Goal: Information Seeking & Learning: Learn about a topic

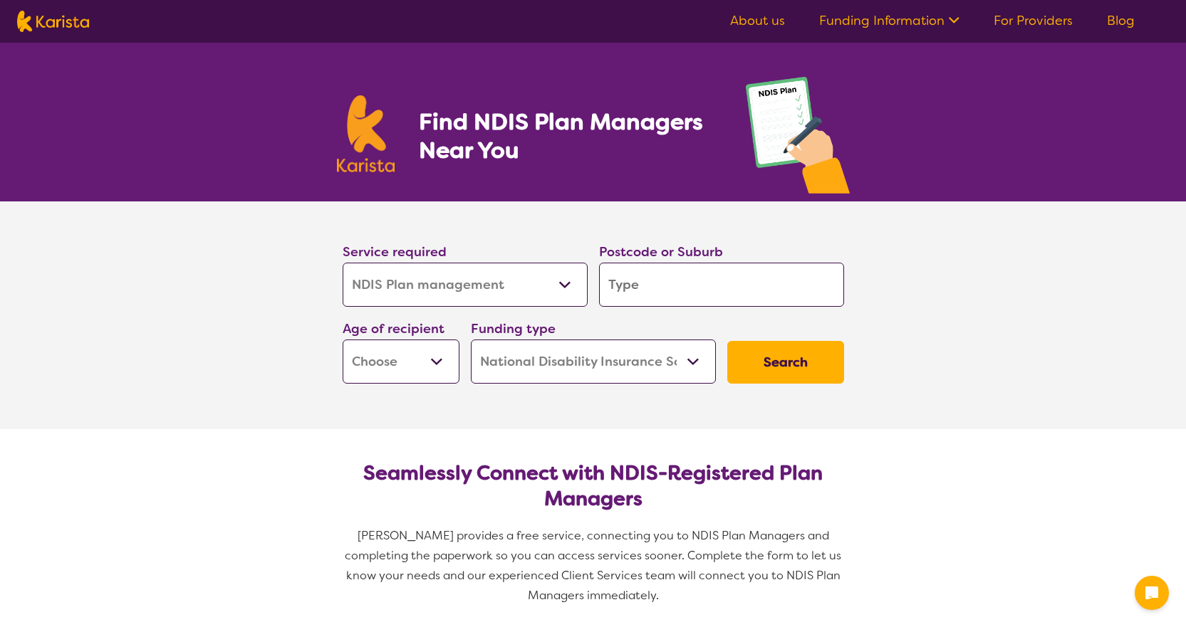
select select "NDIS Plan management"
select select "NDIS"
select select "NDIS Plan management"
select select "NDIS"
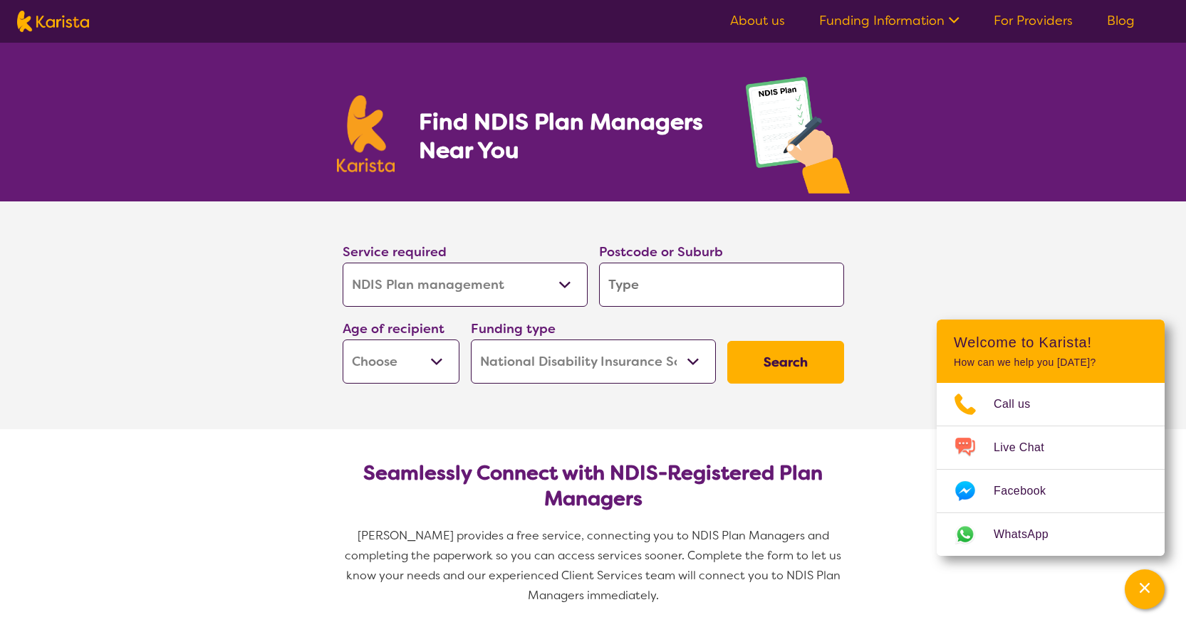
click at [656, 286] on input "search" at bounding box center [721, 285] width 245 height 44
type input "3"
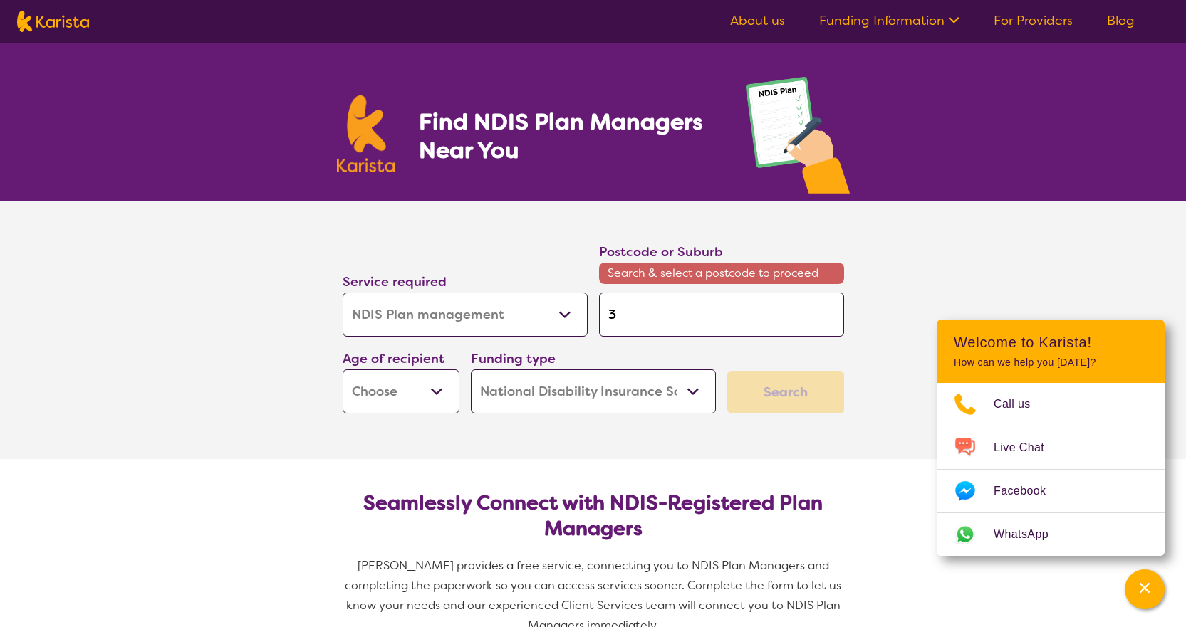
type input "38"
type input "385"
type input "3851"
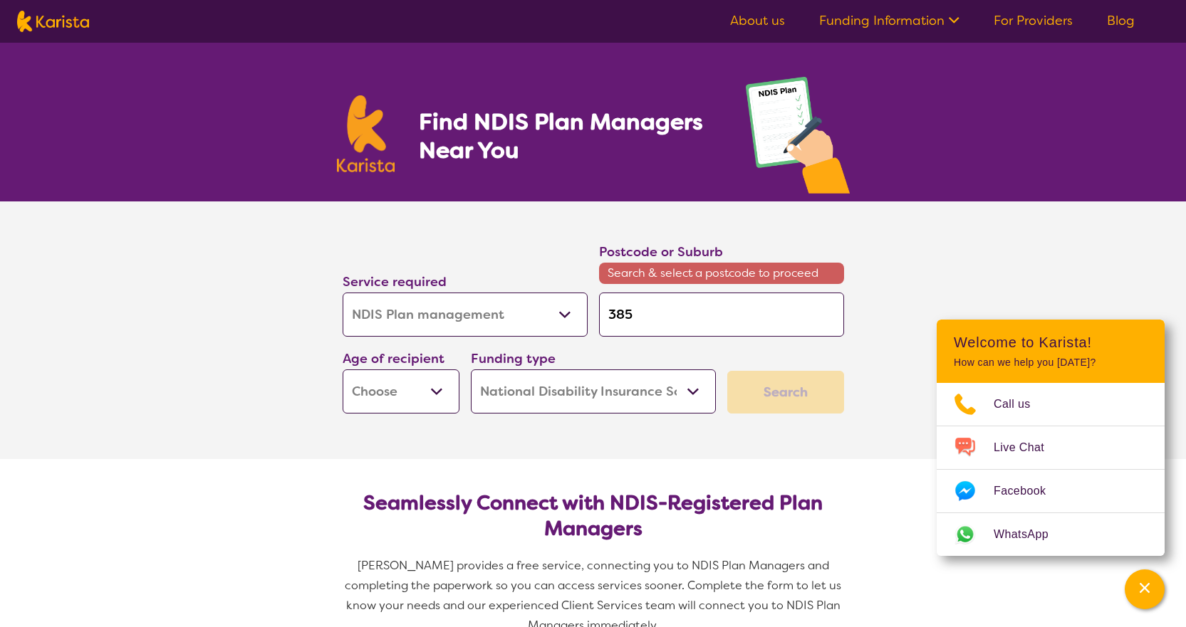
type input "3851"
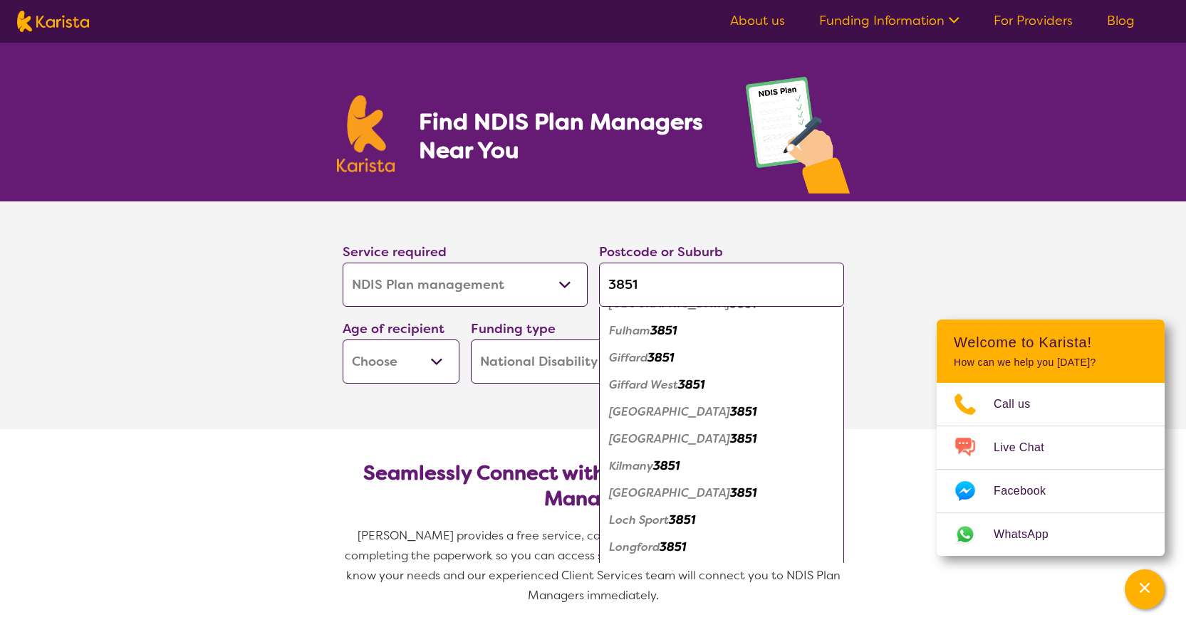
scroll to position [214, 0]
click at [655, 516] on em "Loch Sport" at bounding box center [639, 516] width 60 height 15
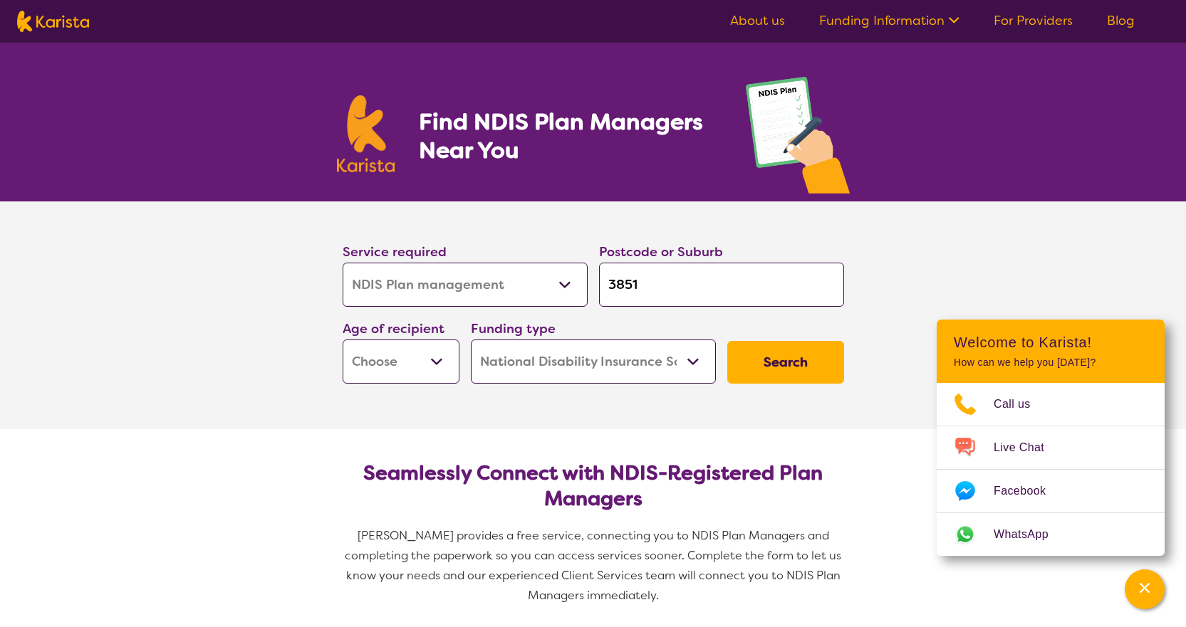
click at [649, 287] on input "3851" at bounding box center [721, 285] width 245 height 44
type input "385"
type input "38"
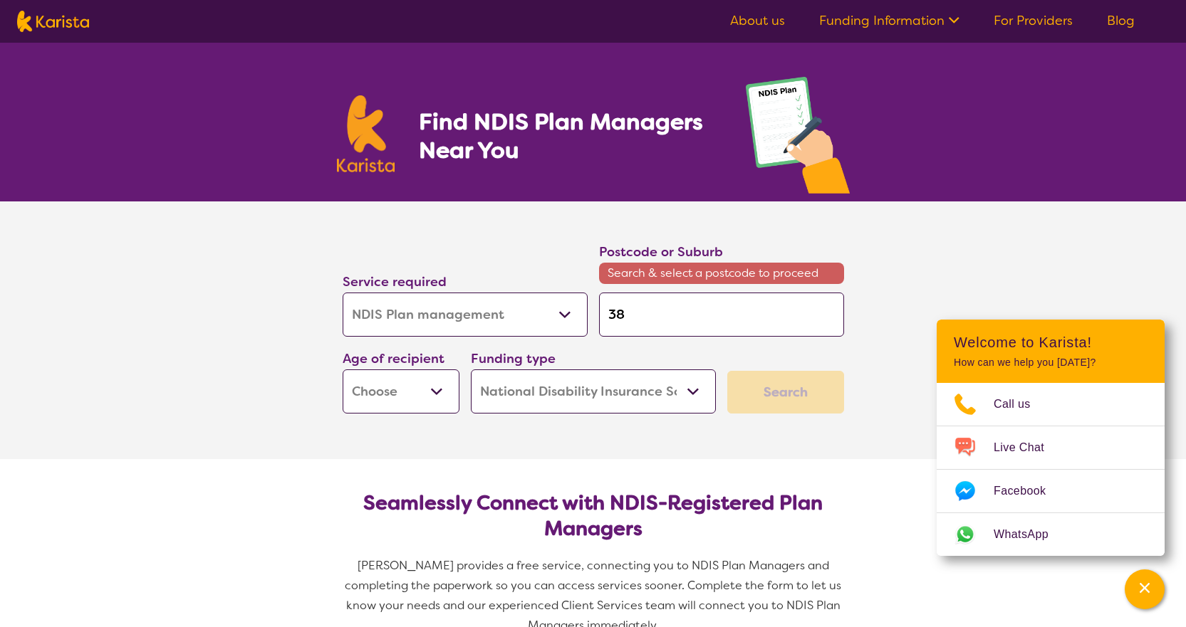
type input "3"
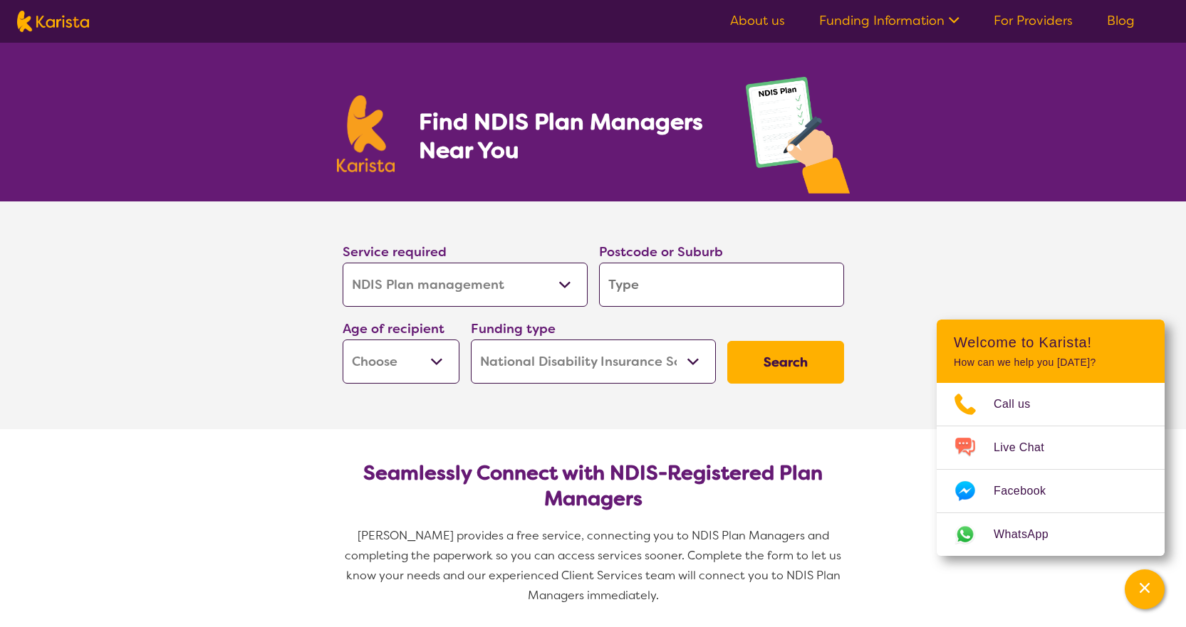
type input "l"
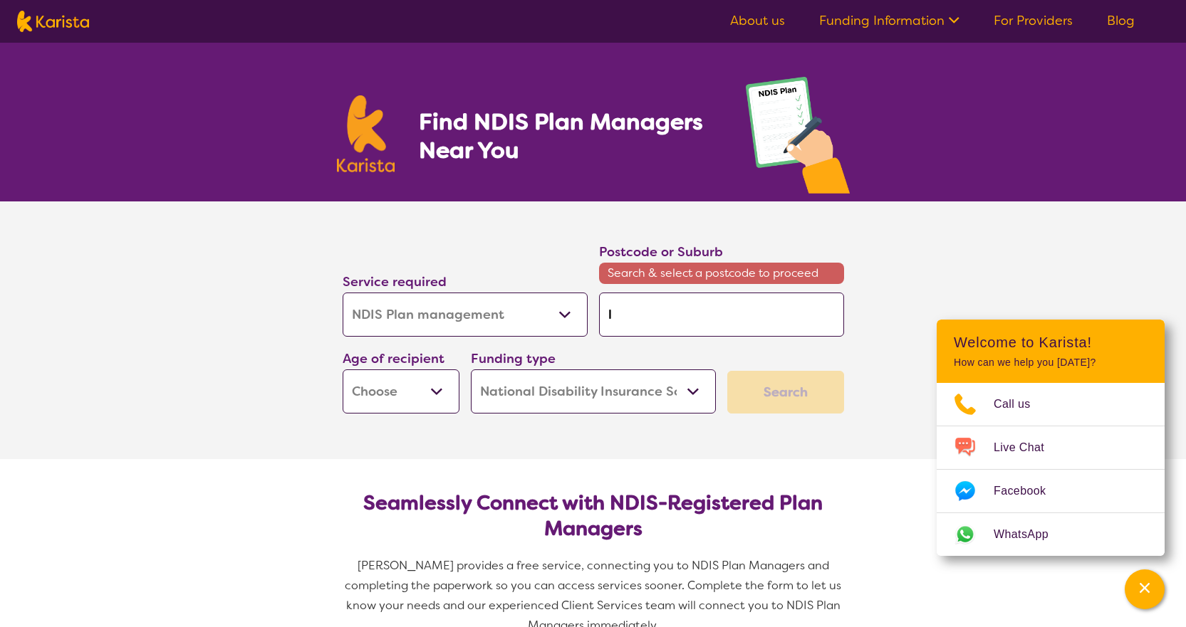
type input "lo"
type input "loc"
type input "loch"
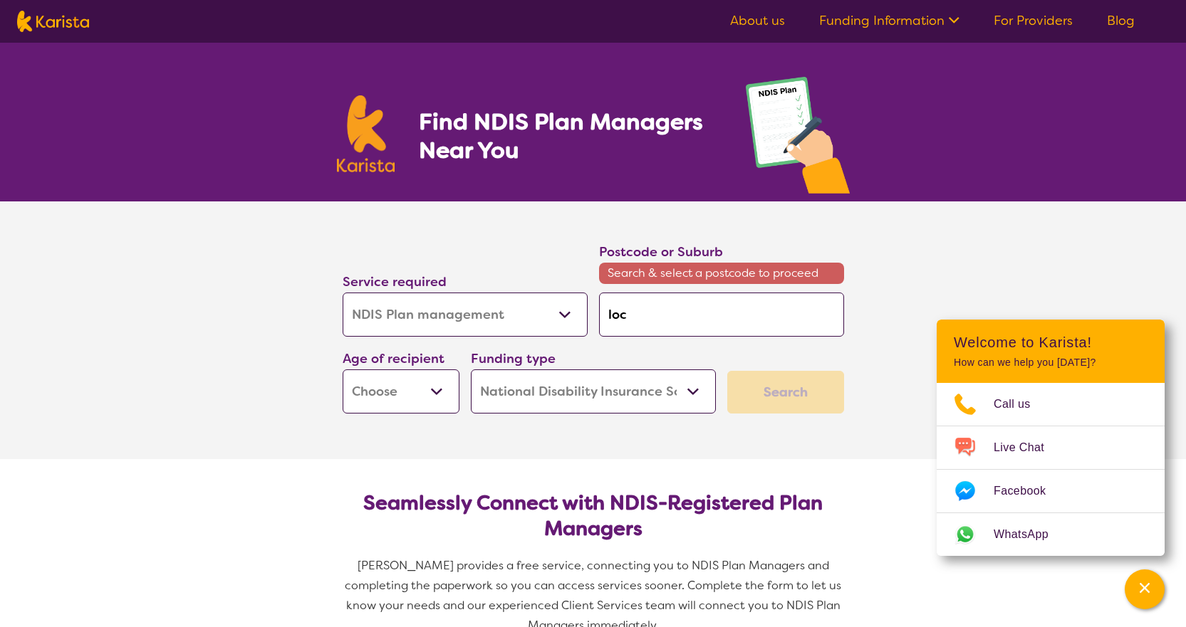
type input "loch"
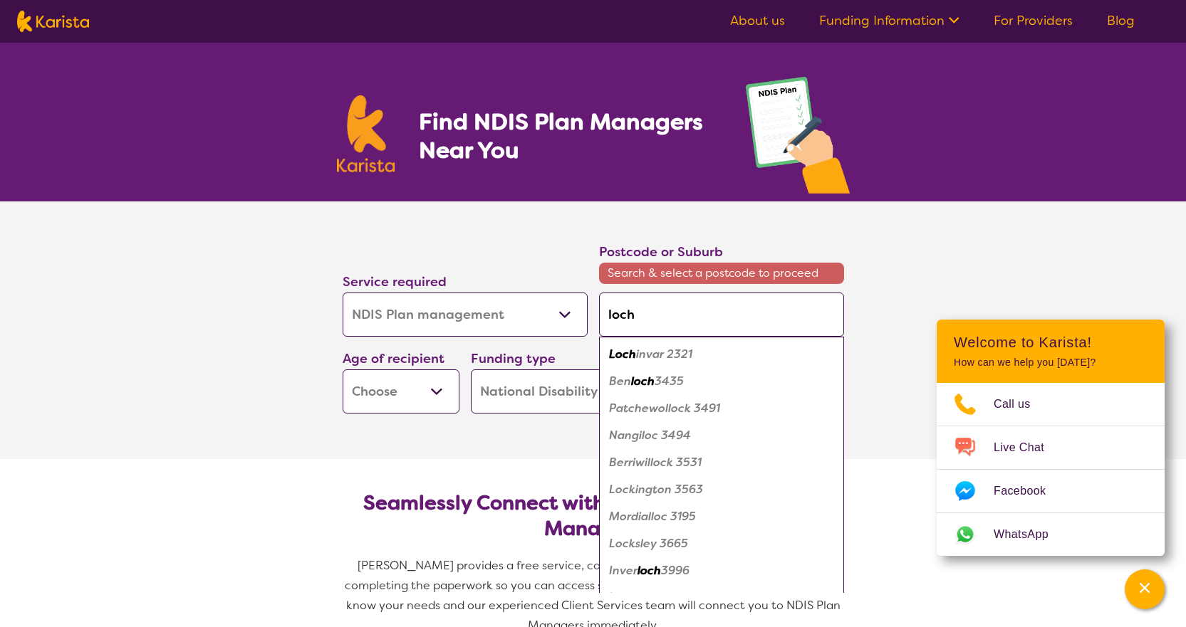
type input "loch"
type input "loch s"
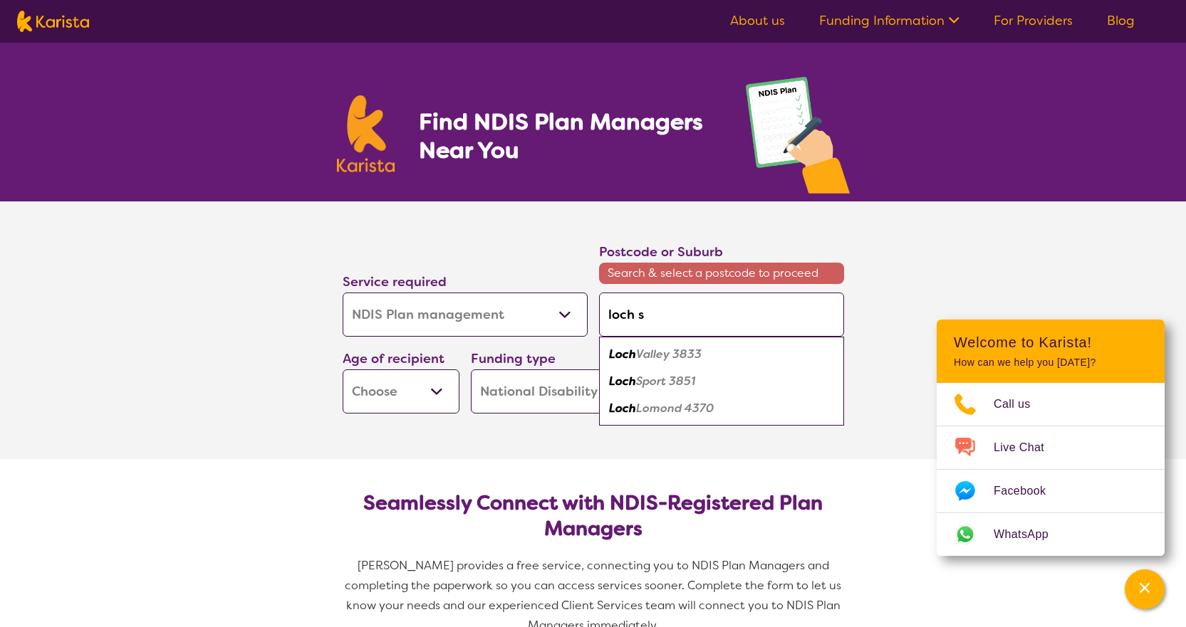
type input "loch sp"
type input "loch spo"
type input "loch spor"
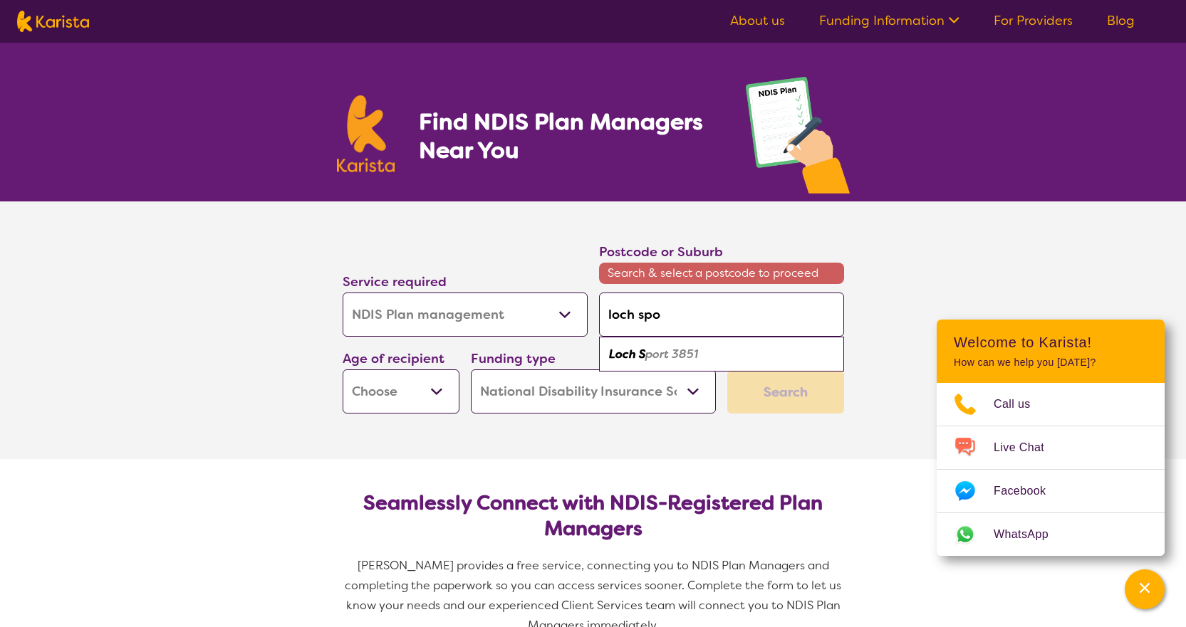
type input "loch spor"
type input "loch sport"
click at [641, 356] on em "Loch Sport" at bounding box center [639, 354] width 60 height 15
type input "3851"
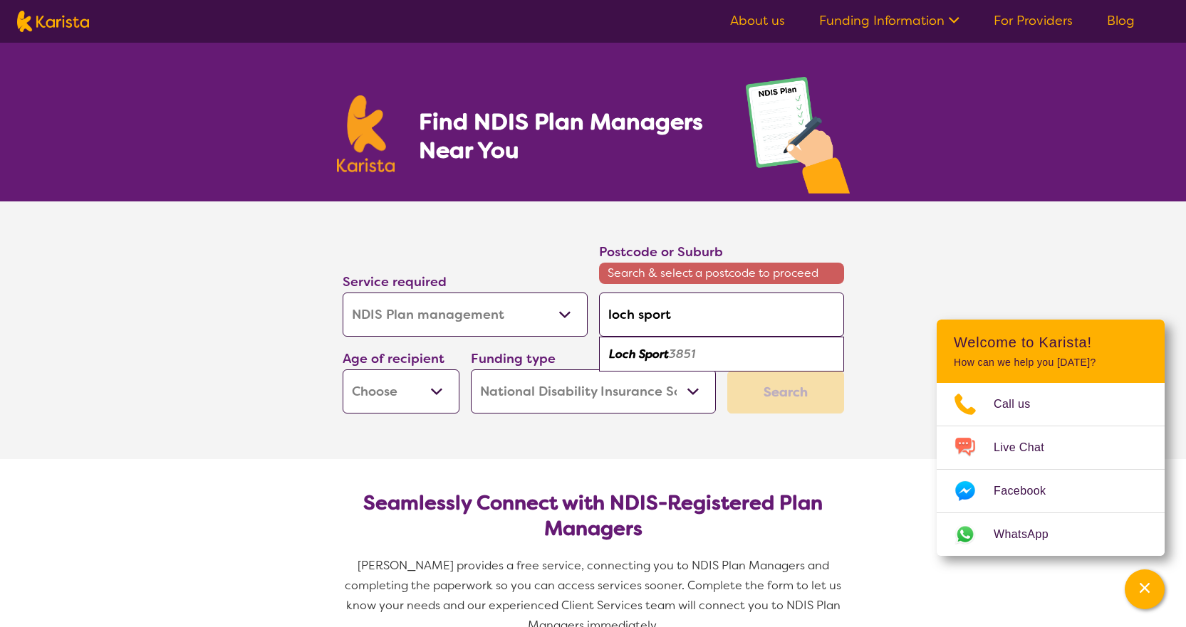
type input "3851"
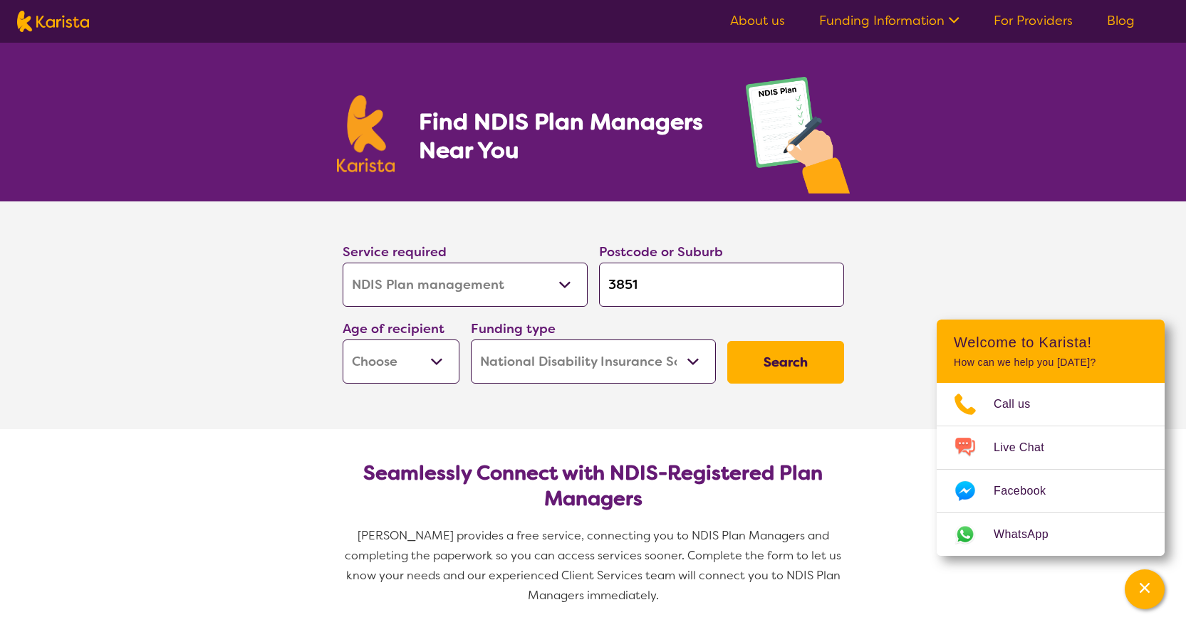
click at [662, 286] on input "3851" at bounding box center [721, 285] width 245 height 44
type input "385"
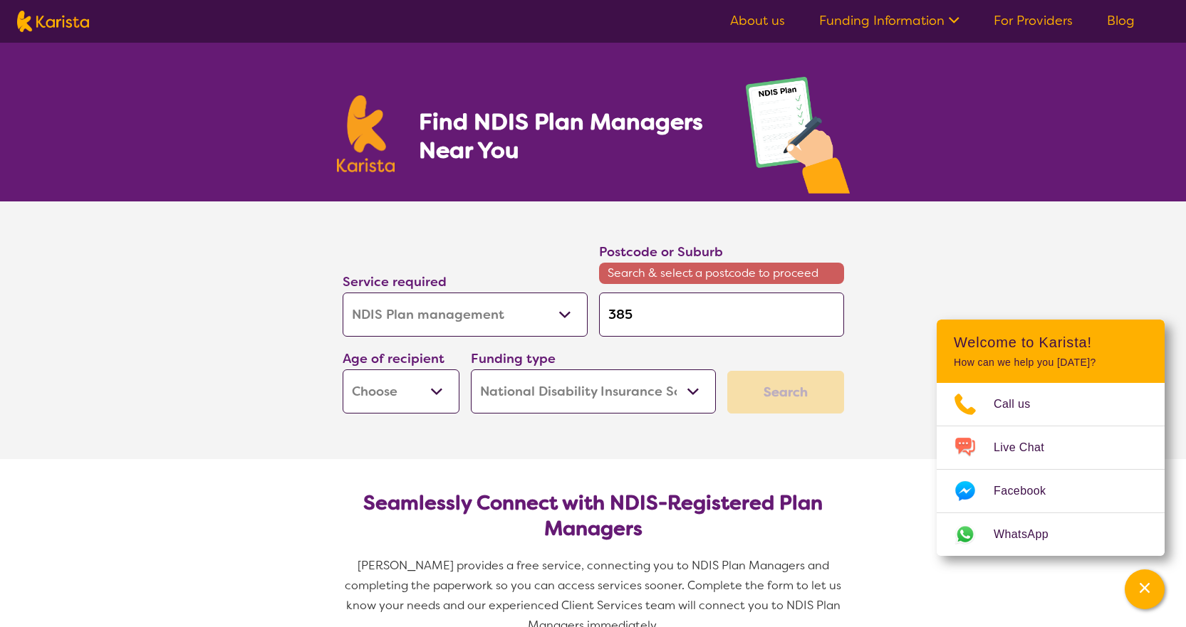
type input "38"
type input "3"
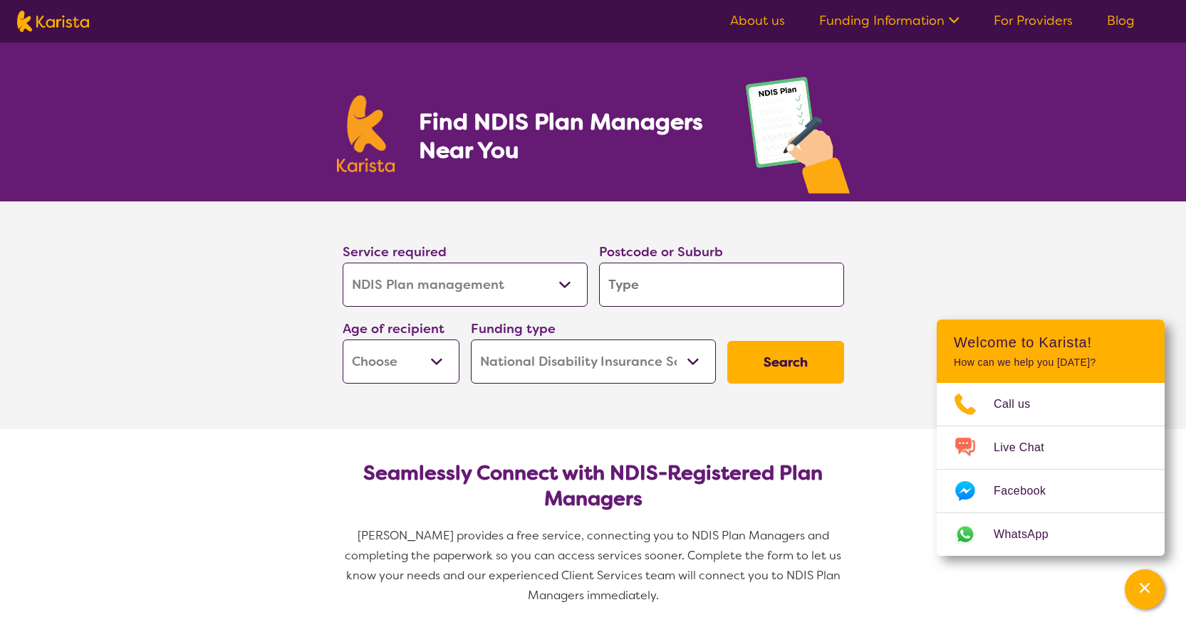
type input "L"
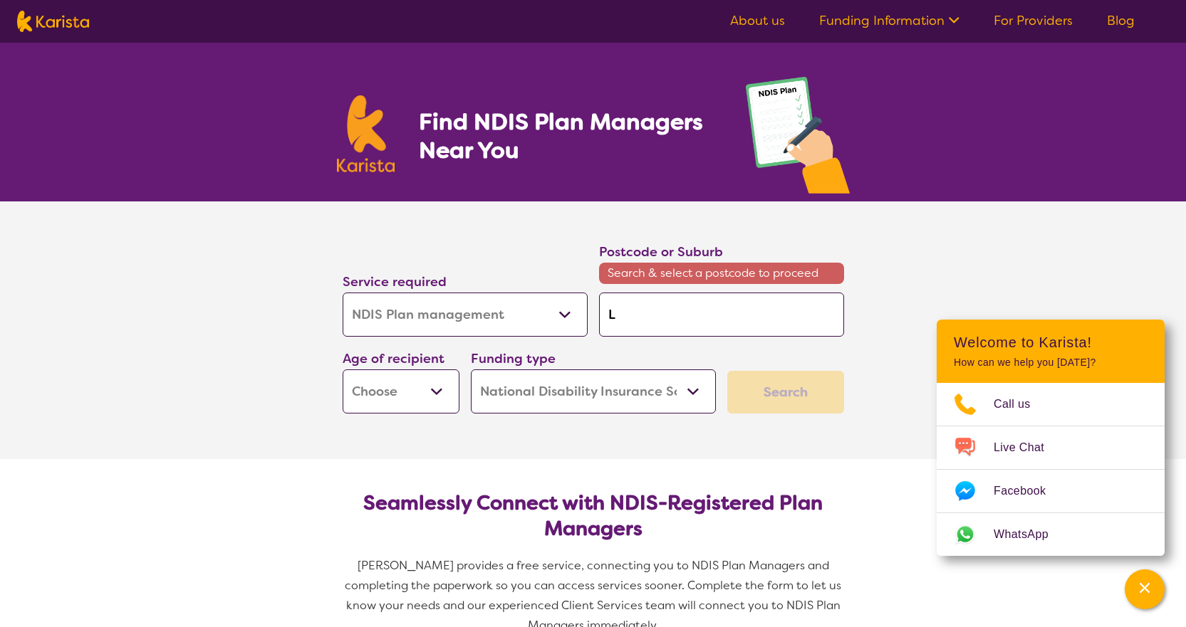
type input "Lo"
type input "Loc"
type input "Loch"
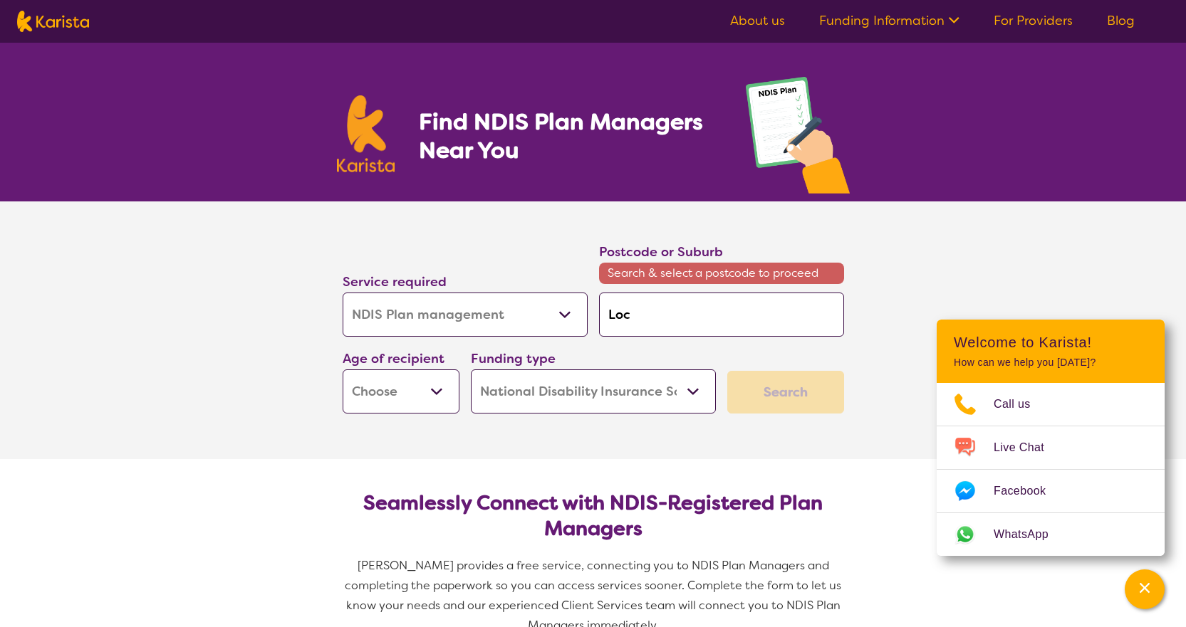
type input "Loch"
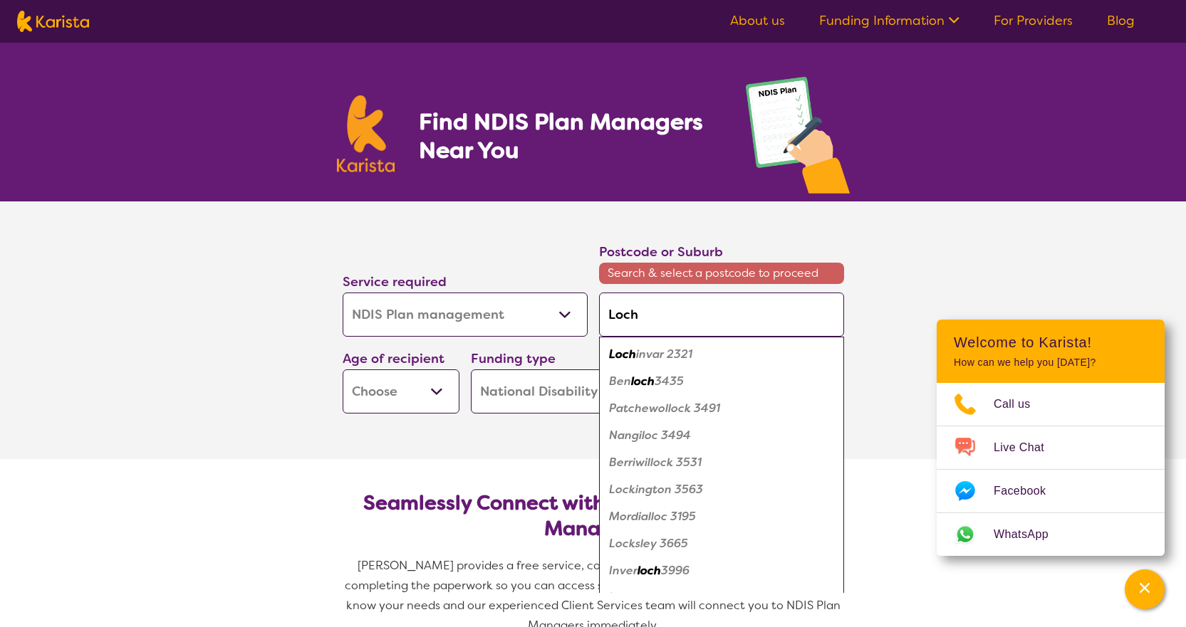
type input "Loch S"
type input "Loch Sp"
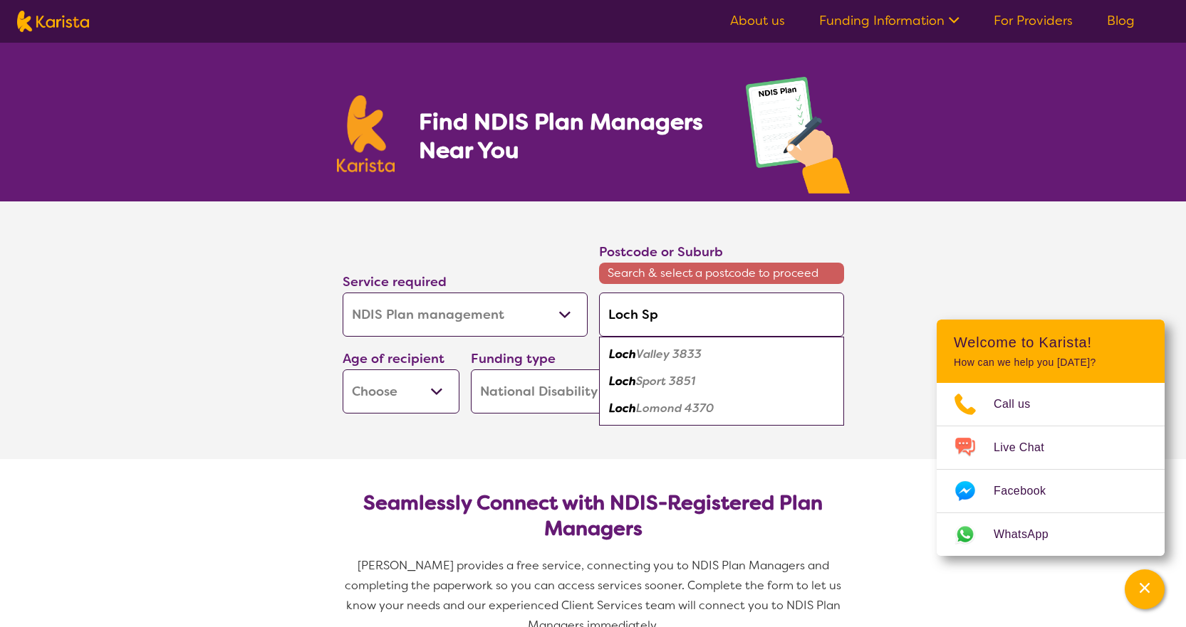
type input "Loch Spo"
type input "Loch Spor"
type input "Loch Sport"
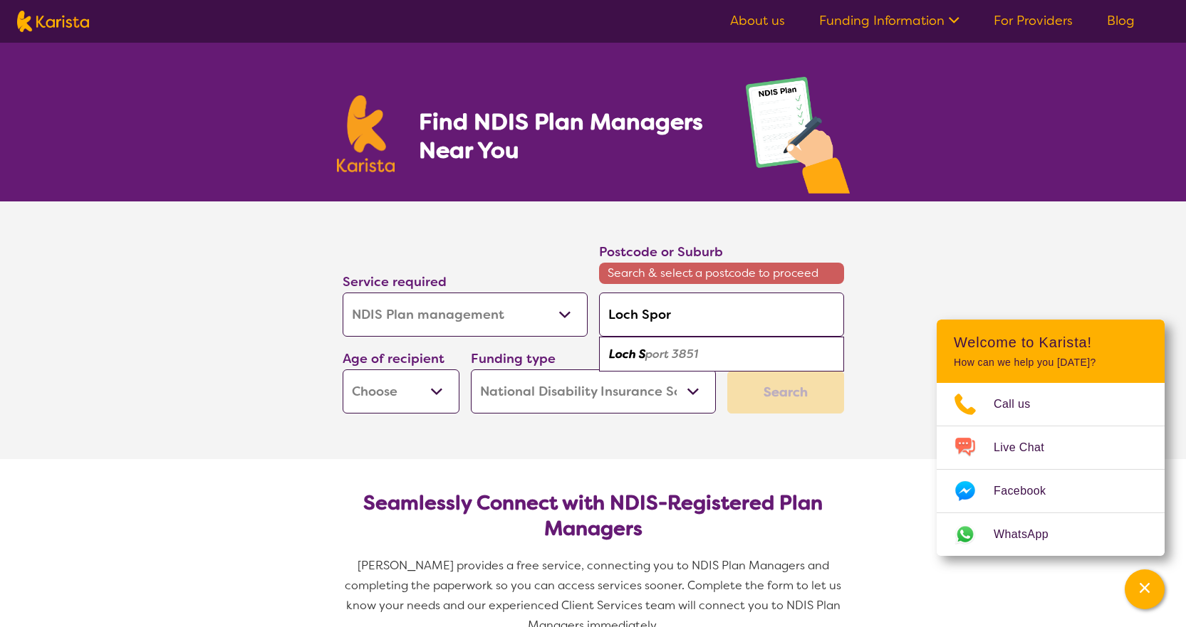
type input "Loch Sport"
type input "Loch Sport 3"
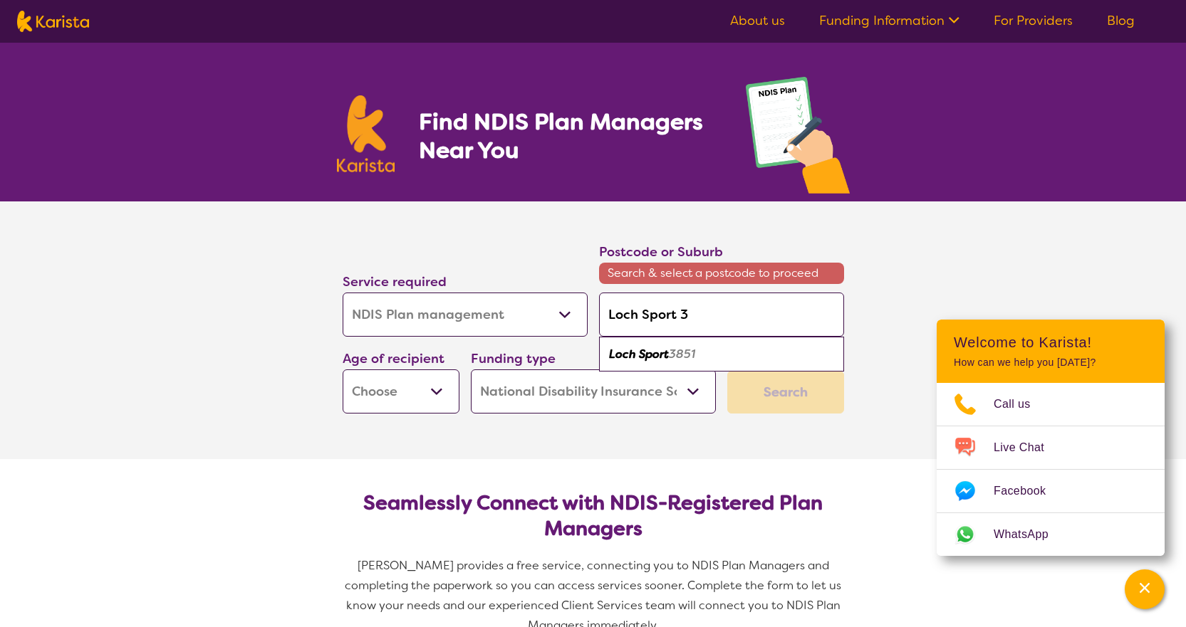
type input "Loch Sport 38"
type input "Loch Sport 385"
type input "Loch Sport 3851"
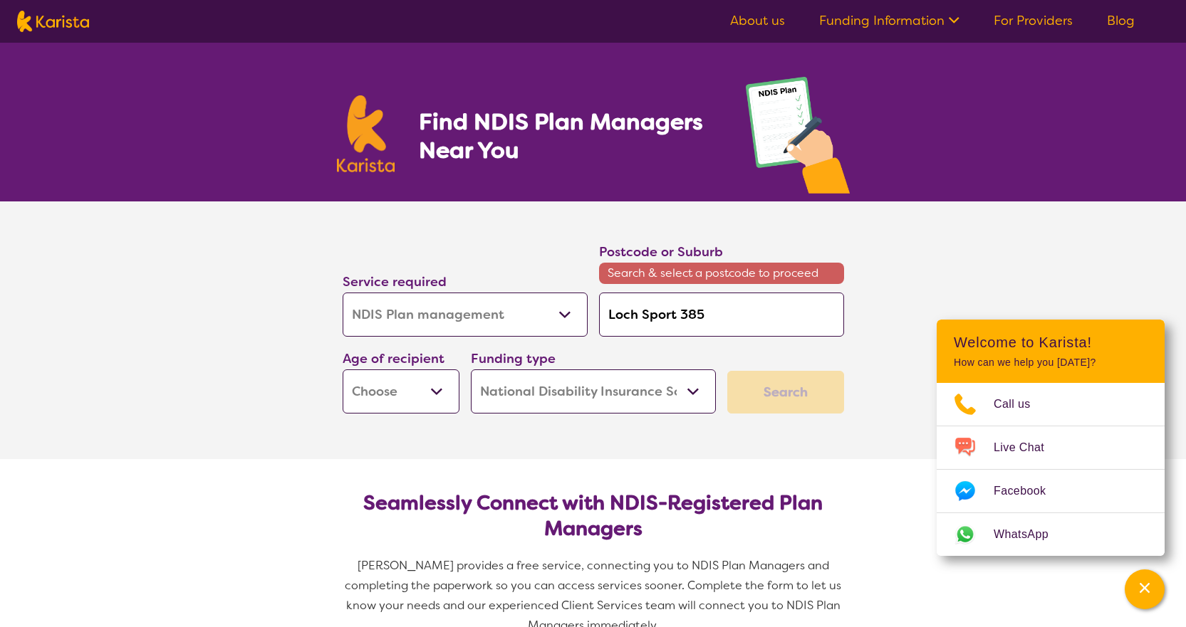
type input "Loch Sport 3851"
click at [436, 389] on select "Early Childhood - 0 to 9 Child - 10 to 11 Adolescent - 12 to 17 Adult - 18 to 6…" at bounding box center [400, 392] width 117 height 44
select select "AD"
click at [342, 370] on select "Early Childhood - 0 to 9 Child - 10 to 11 Adolescent - 12 to 17 Adult - 18 to 6…" at bounding box center [400, 392] width 117 height 44
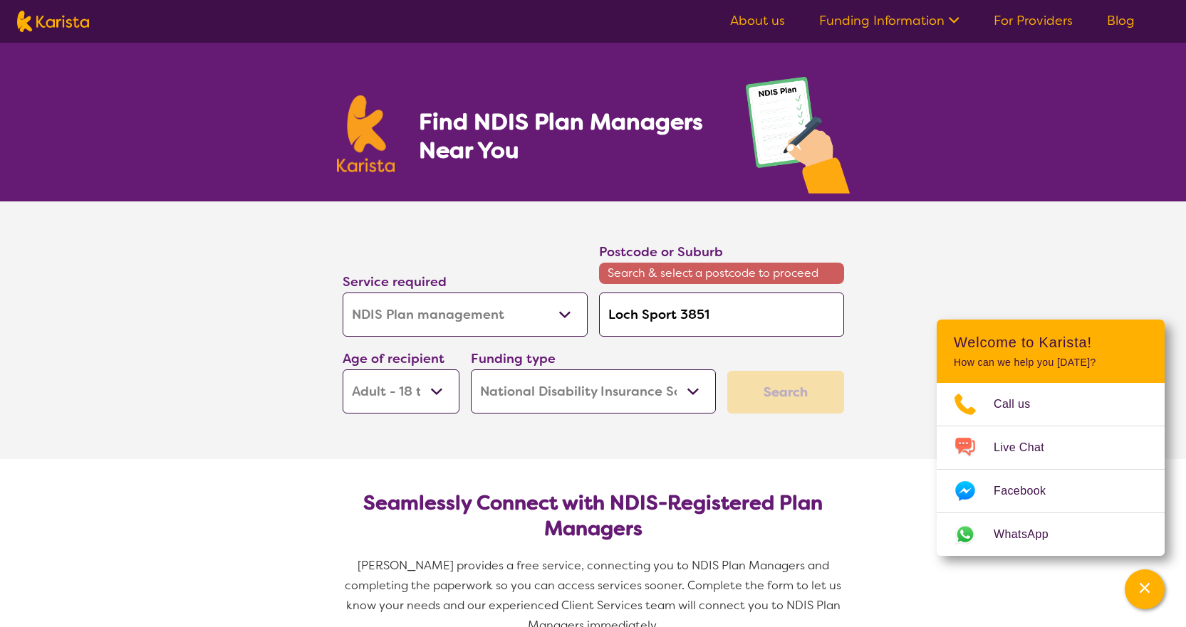
select select "AD"
click at [790, 394] on div "Search" at bounding box center [785, 392] width 117 height 43
click at [563, 311] on select "Allied Health Assistant Assessment (ADHD or Autism) Behaviour support Counselli…" at bounding box center [464, 315] width 245 height 44
click at [342, 293] on select "Allied Health Assistant Assessment (ADHD or Autism) Behaviour support Counselli…" at bounding box center [464, 315] width 245 height 44
click at [605, 397] on select "Home Care Package (HCP) National Disability Insurance Scheme (NDIS) I don't know" at bounding box center [593, 392] width 245 height 44
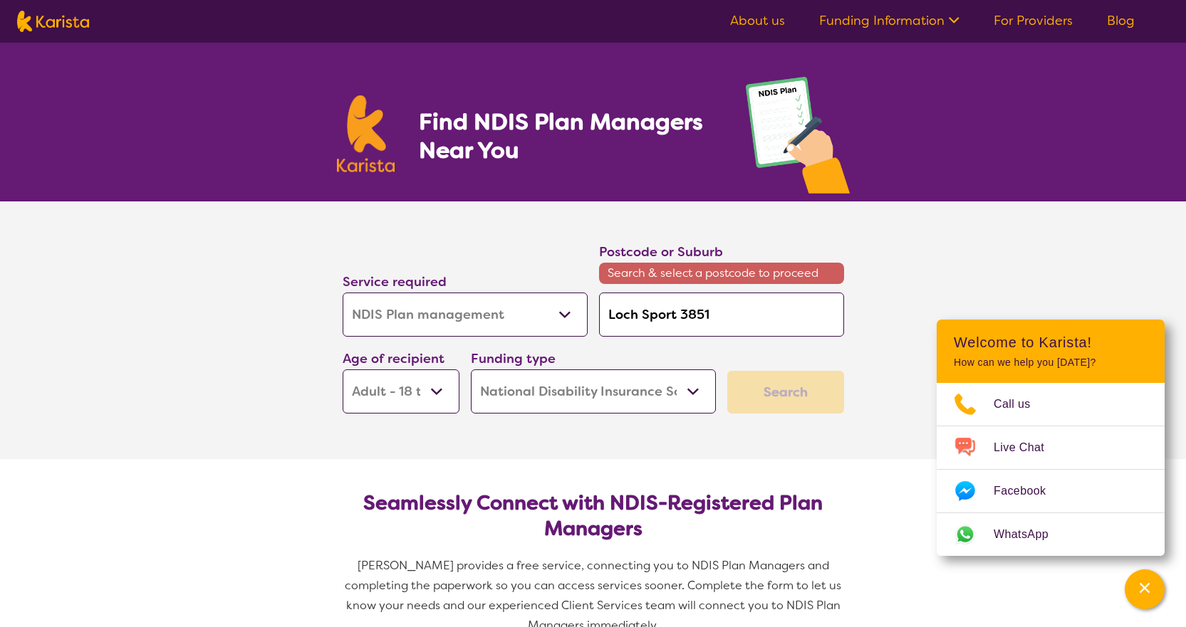
click at [471, 370] on select "Home Care Package (HCP) National Disability Insurance Scheme (NDIS) I don't know" at bounding box center [593, 392] width 245 height 44
click at [778, 407] on div "Search" at bounding box center [785, 392] width 117 height 43
click at [665, 273] on span "Search & select a postcode to proceed" at bounding box center [721, 273] width 245 height 21
click at [726, 315] on input "Loch Sport 3851" at bounding box center [721, 315] width 245 height 44
type input "Loch Sport 385"
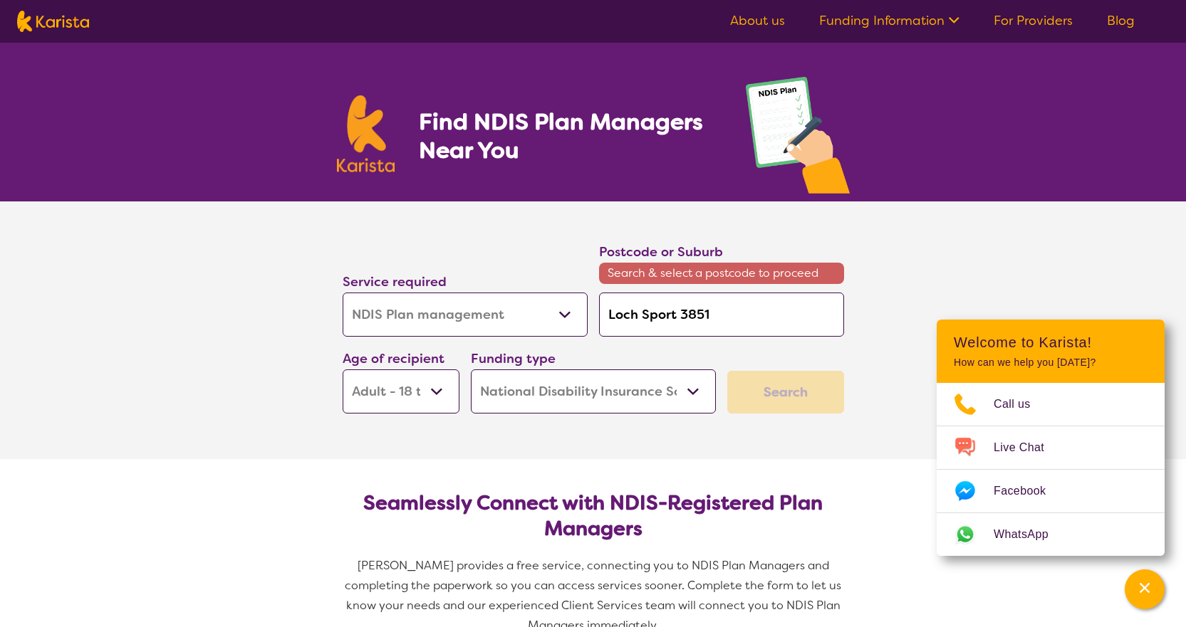
type input "Loch Sport 385"
type input "Loch Sport 3"
type input "Loch Sport"
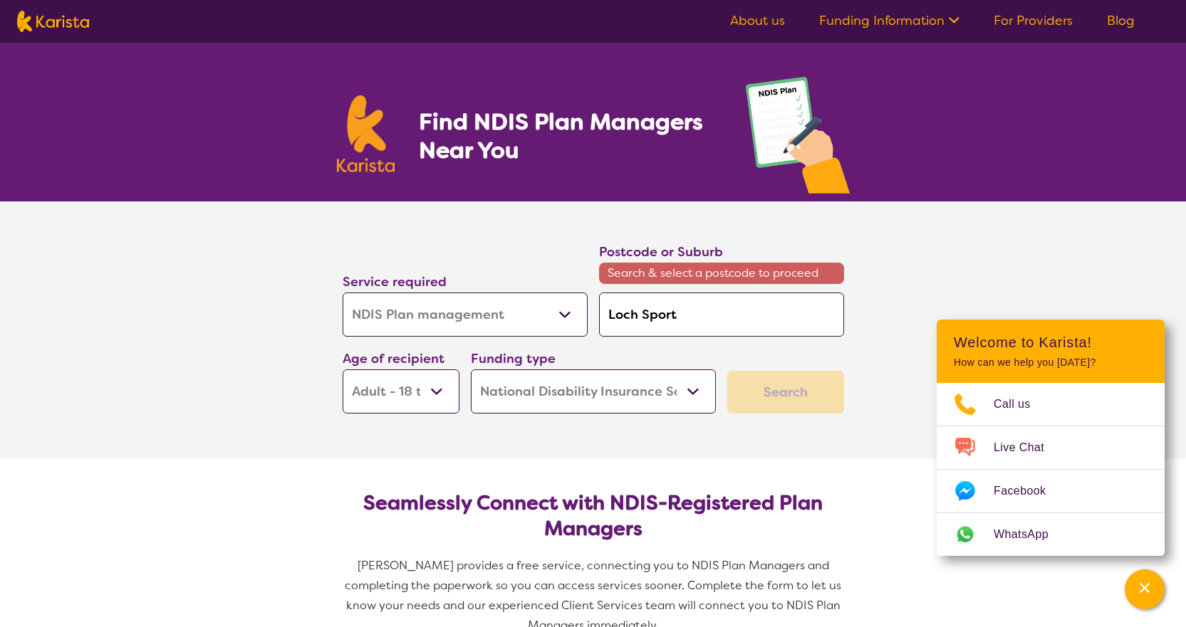
type input "Loch Sport"
type input "Loch Spor"
type input "Loch Spo"
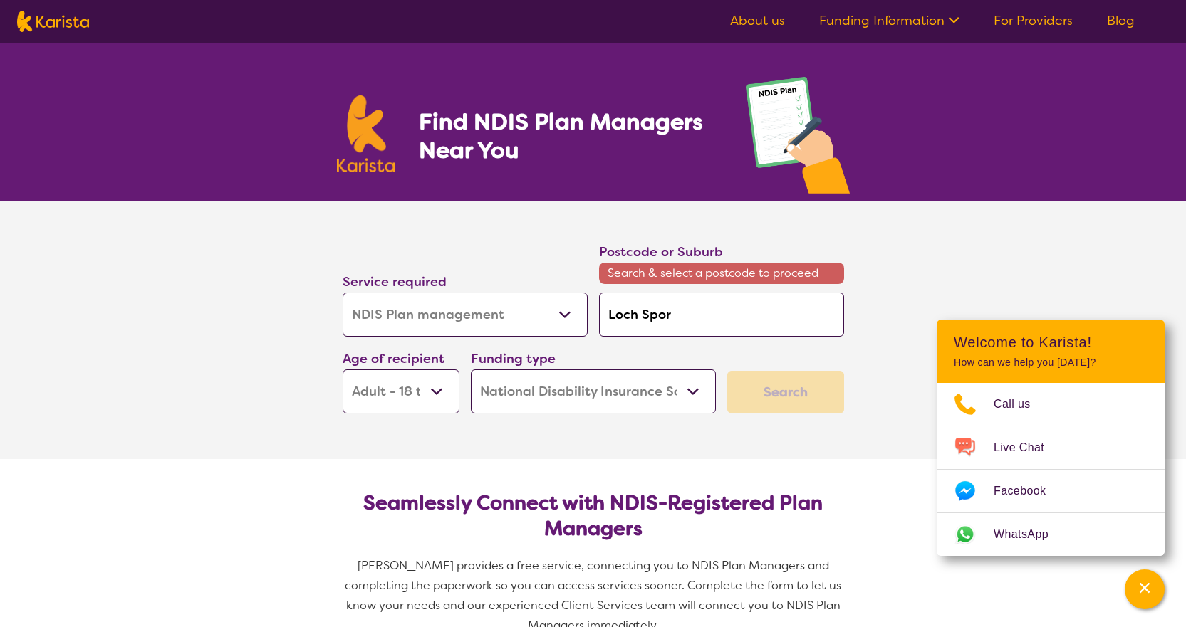
type input "Loch Spo"
type input "Loch Sp"
type input "Loch S"
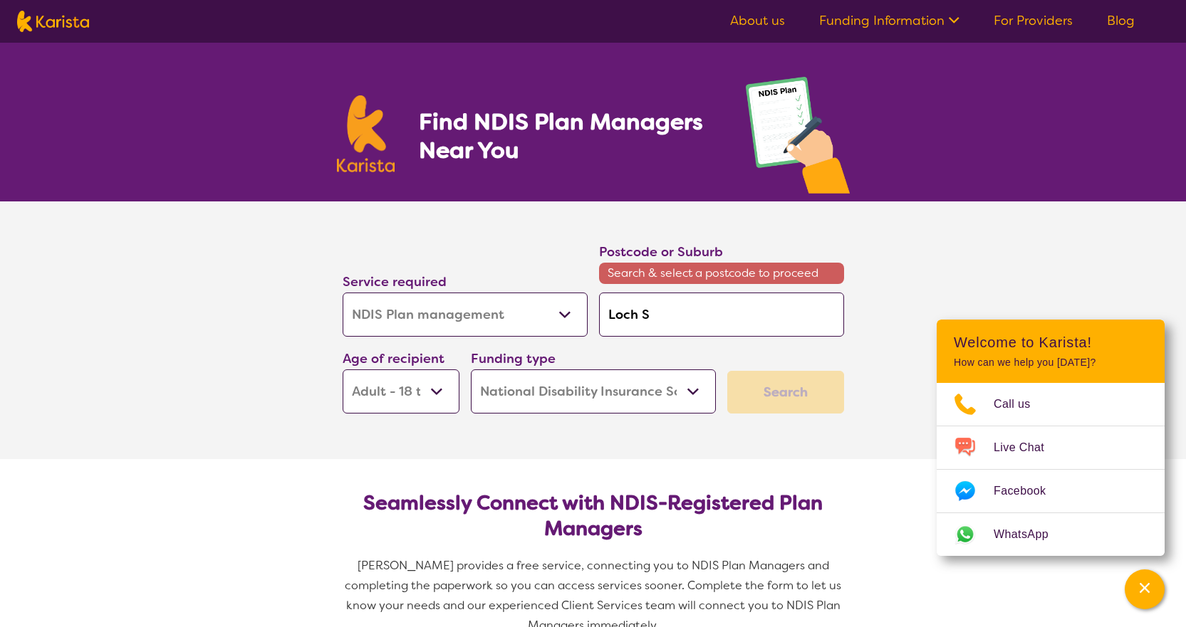
type input "Loch"
type input "Loc"
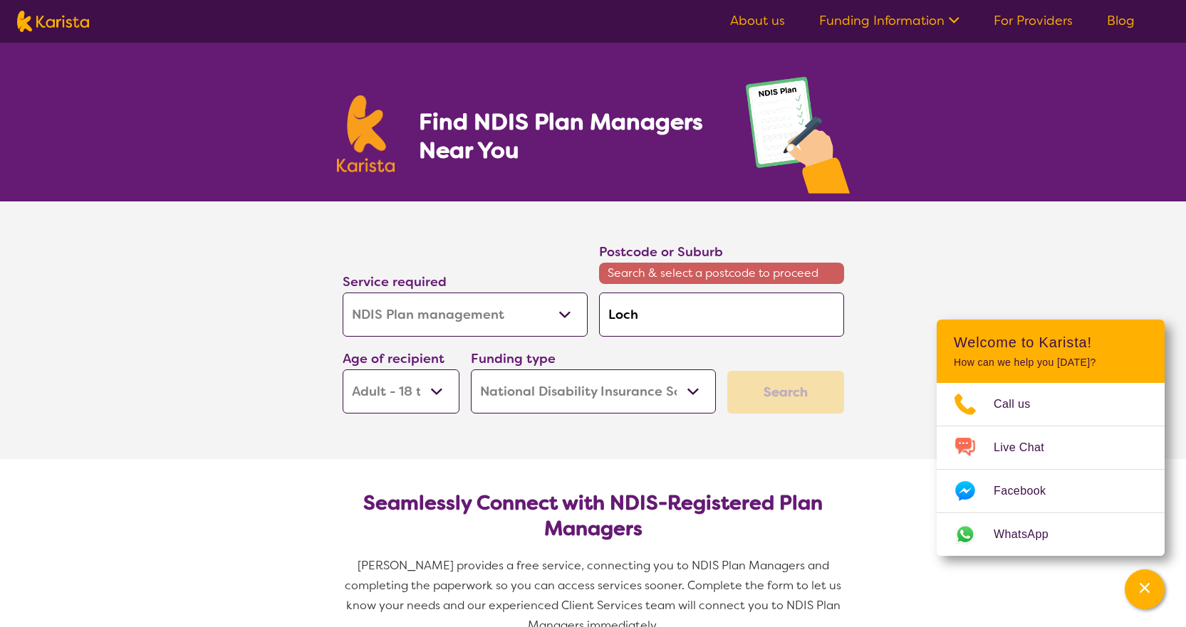
type input "Loc"
type input "Lo"
type input "L"
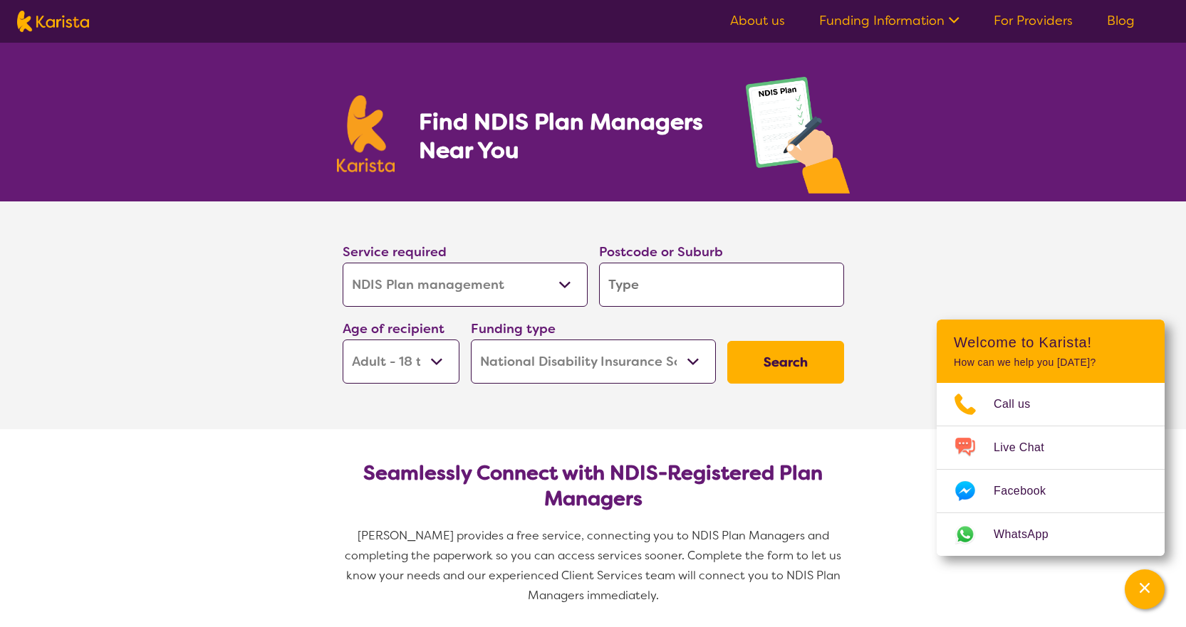
type input "L"
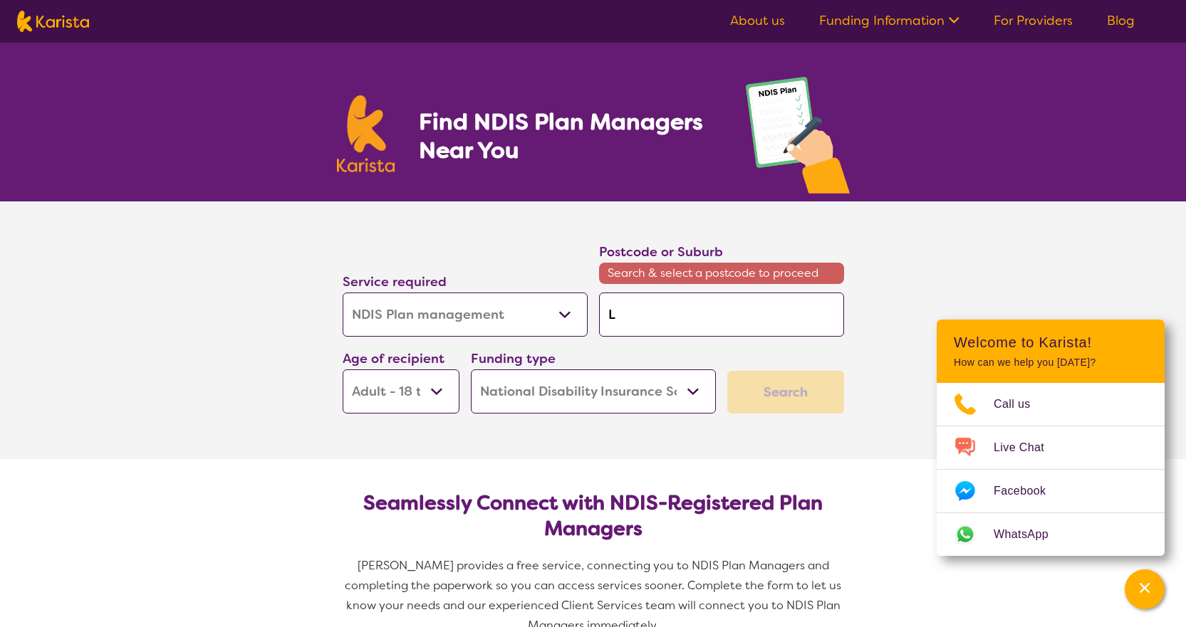
type input "Lo"
type input "Loc"
type input "Loch"
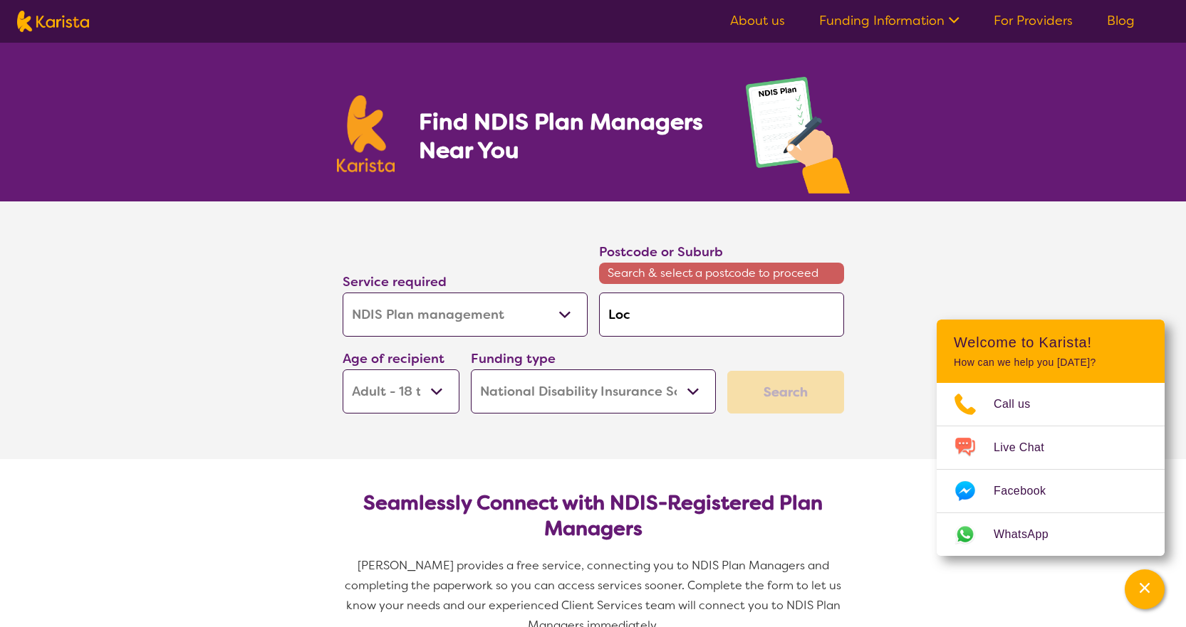
type input "Loch"
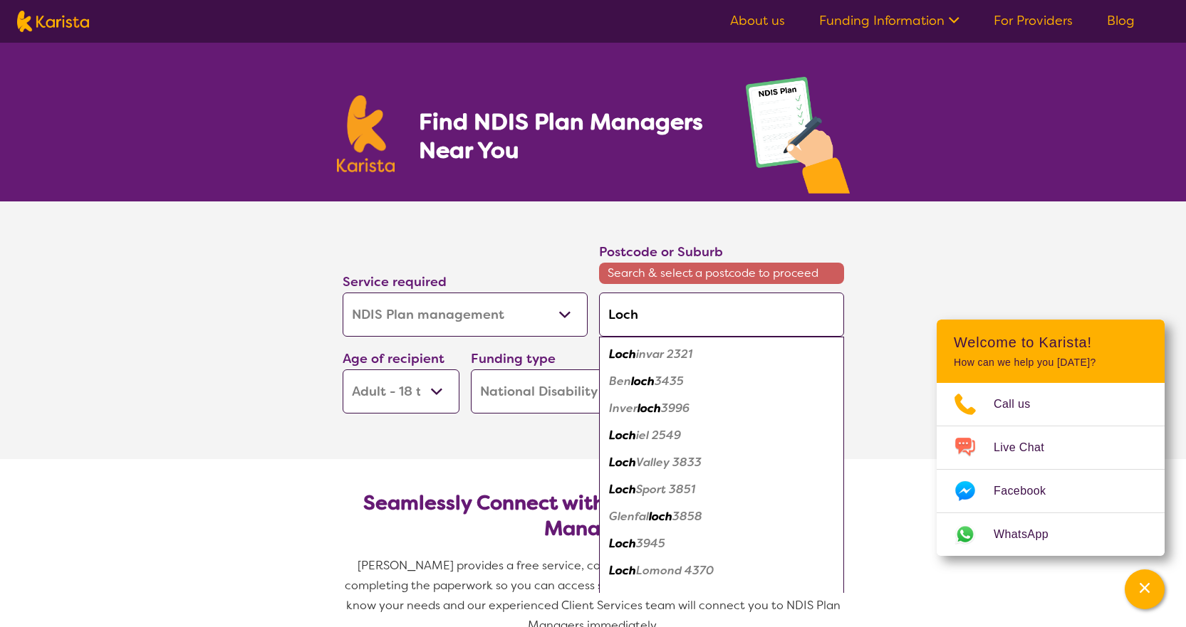
click at [622, 492] on em "Loch" at bounding box center [622, 489] width 27 height 15
type input "3851"
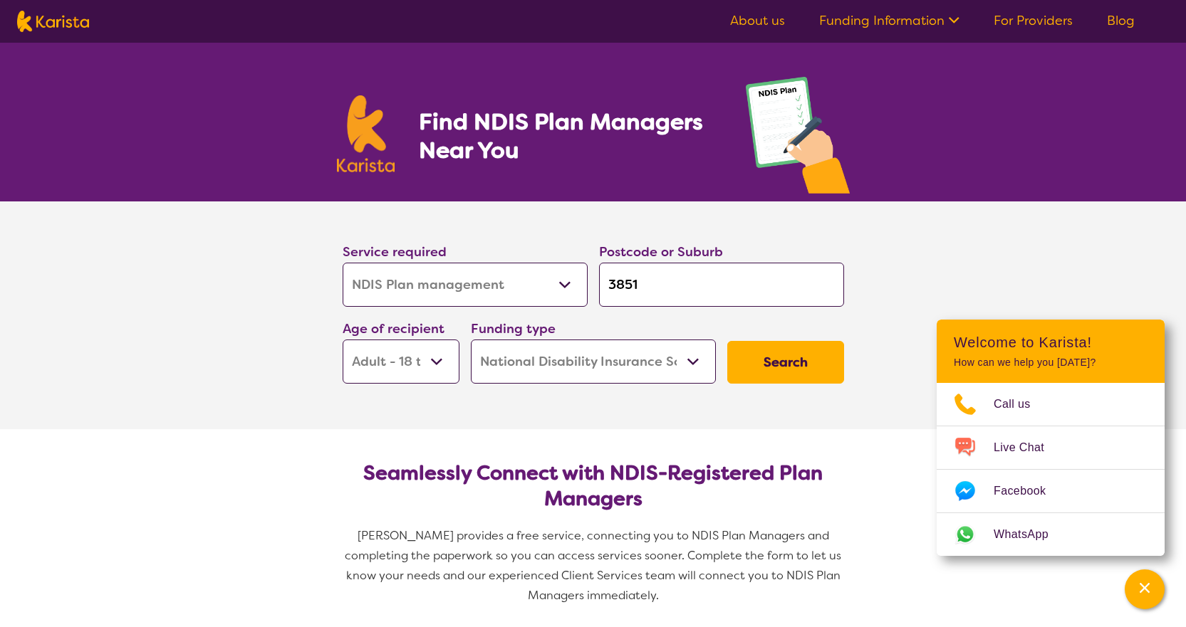
click at [775, 366] on button "Search" at bounding box center [785, 362] width 117 height 43
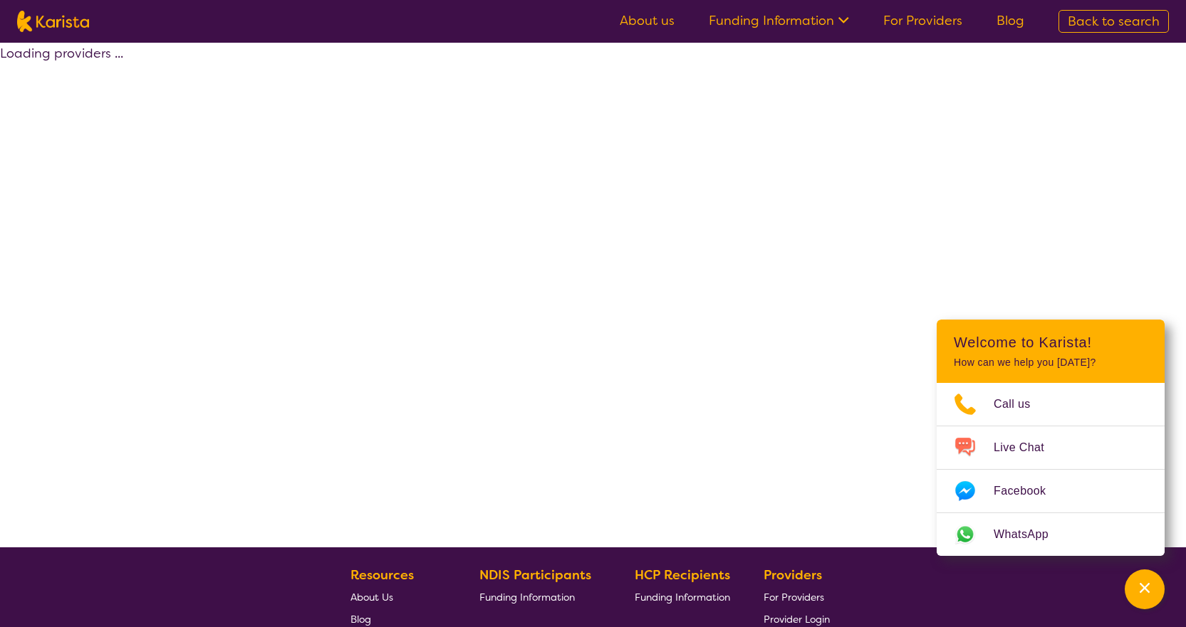
select select "by_score"
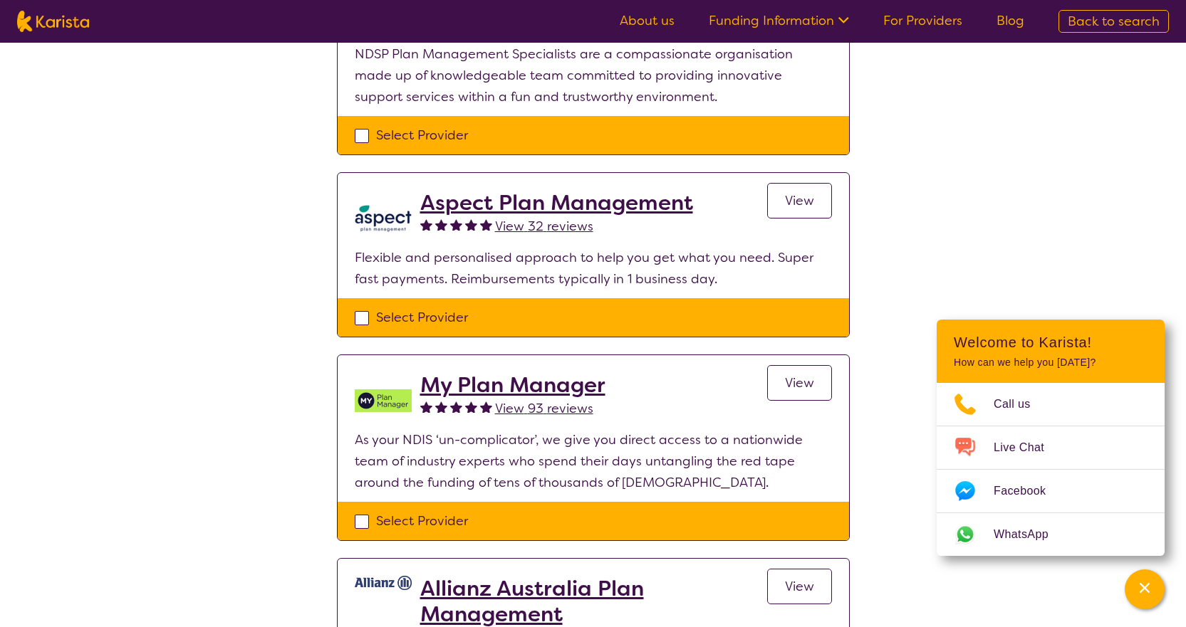
scroll to position [997, 0]
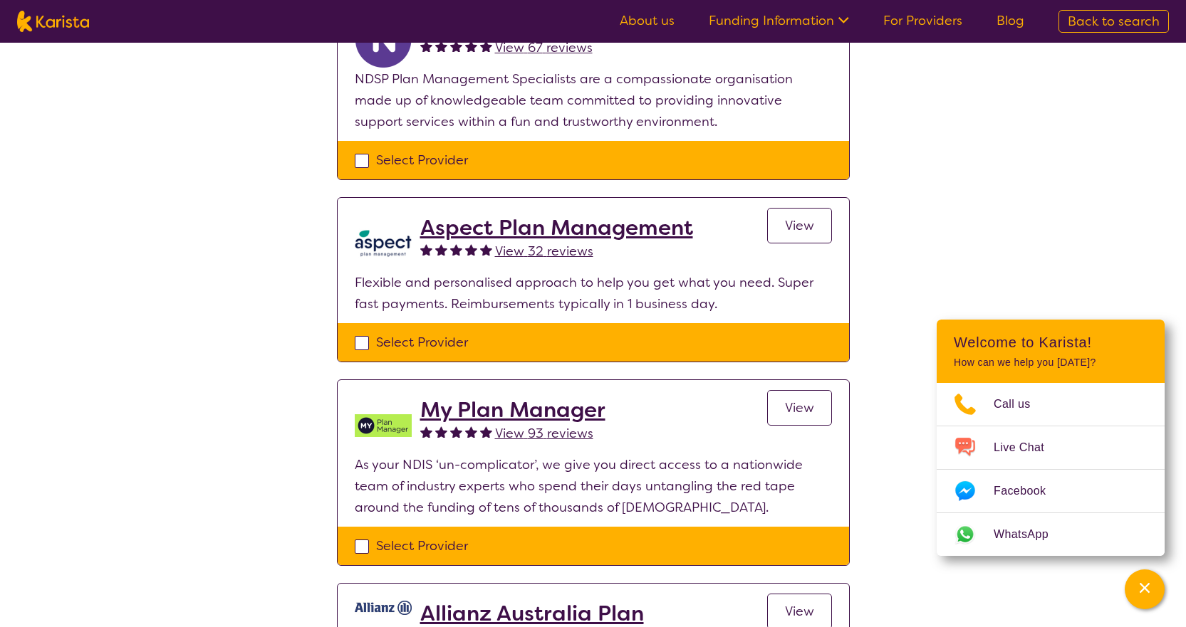
click at [524, 410] on h2 "My Plan Manager" at bounding box center [512, 410] width 185 height 26
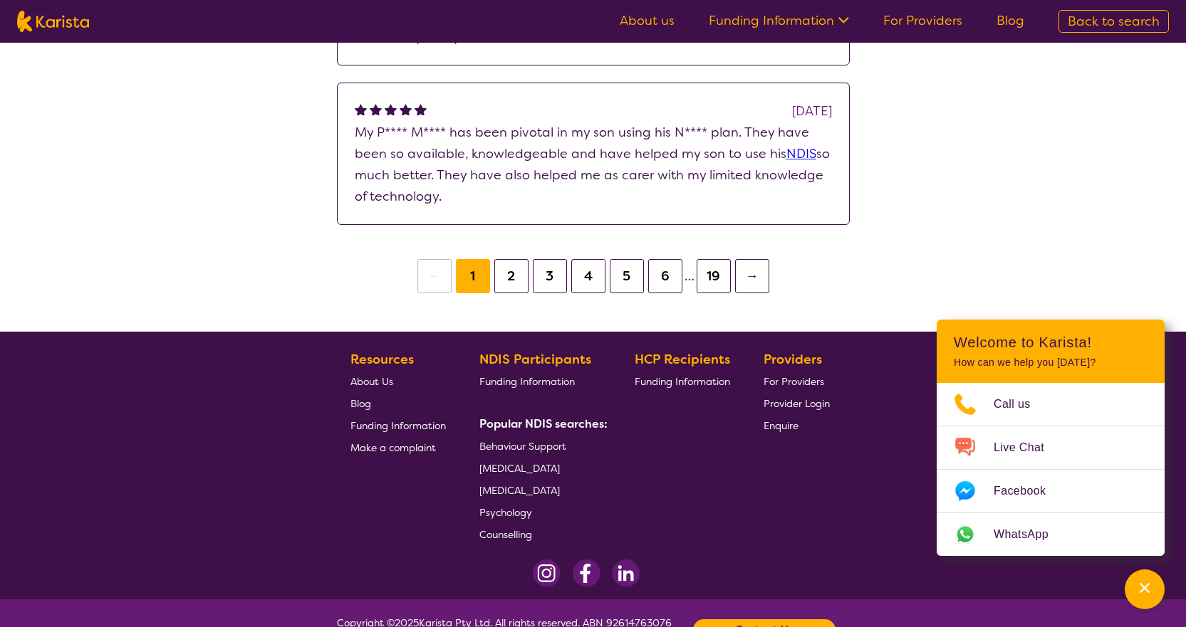
scroll to position [1851, 0]
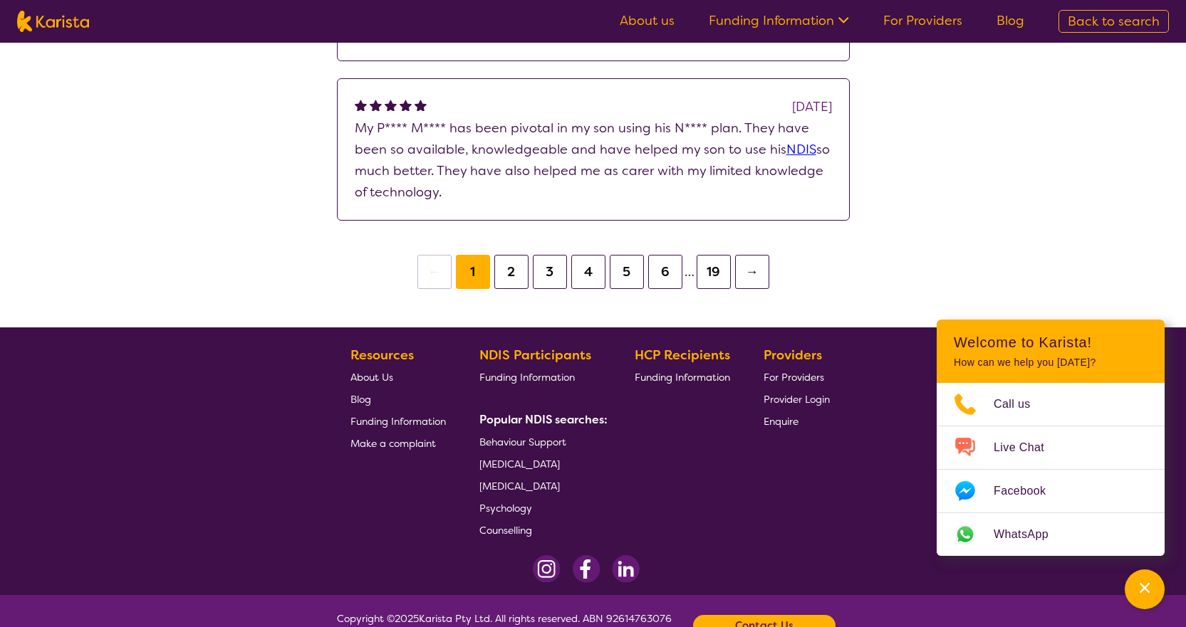
click at [515, 273] on button "2" at bounding box center [511, 272] width 34 height 34
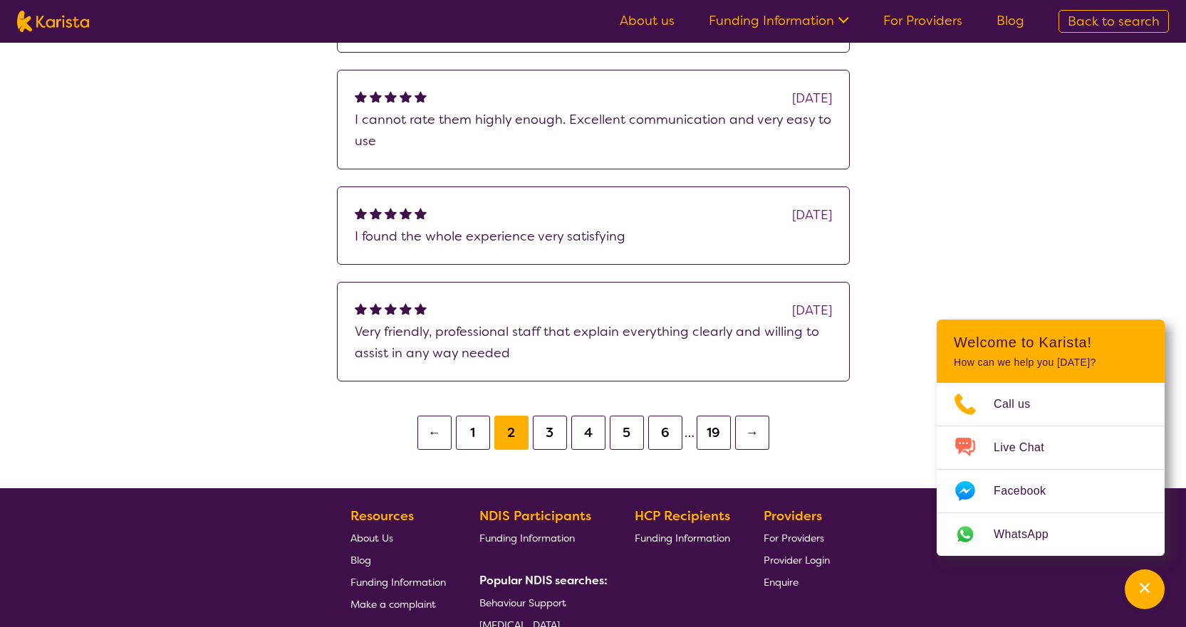
scroll to position [1210, 0]
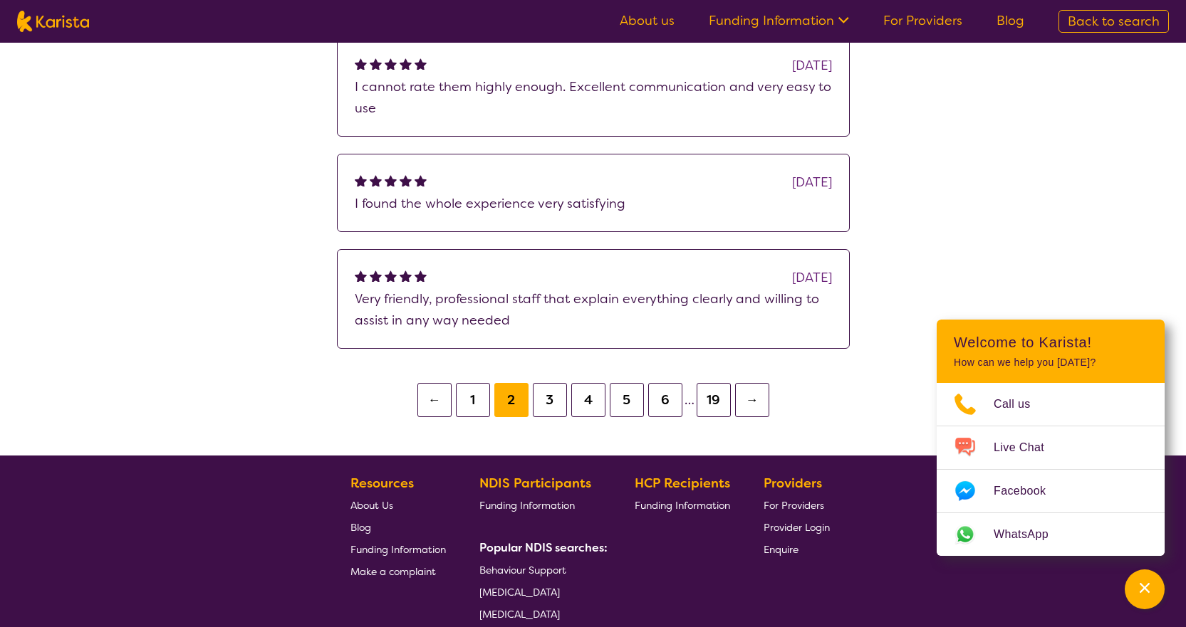
click at [427, 402] on button "←" at bounding box center [434, 400] width 34 height 34
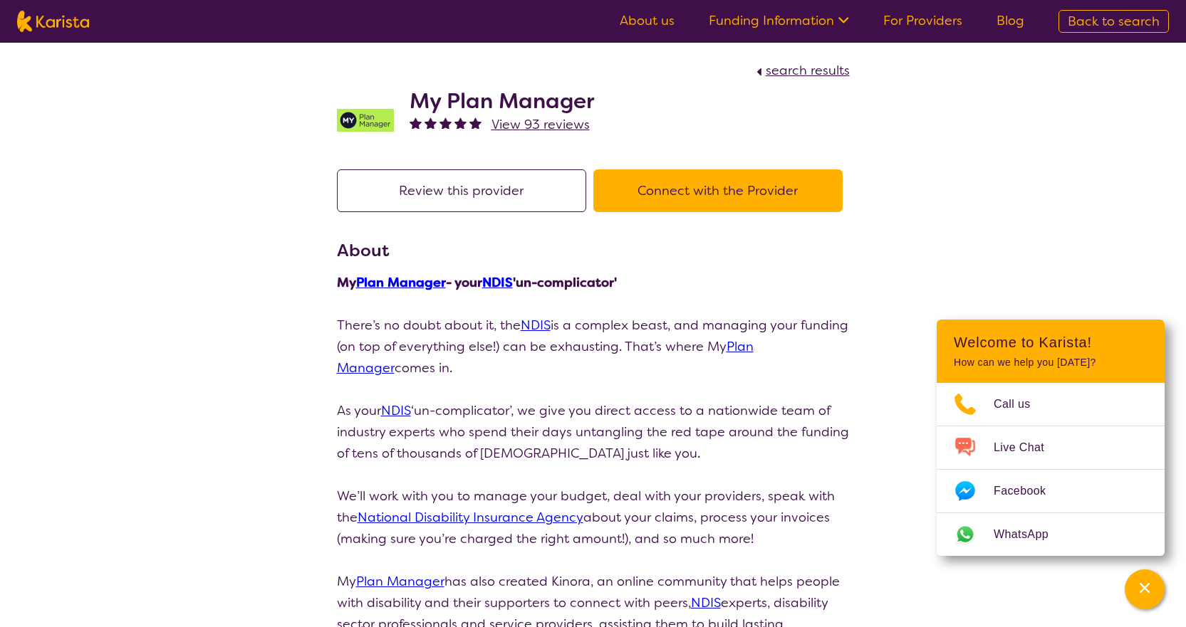
click at [825, 69] on span "search results" at bounding box center [807, 70] width 84 height 17
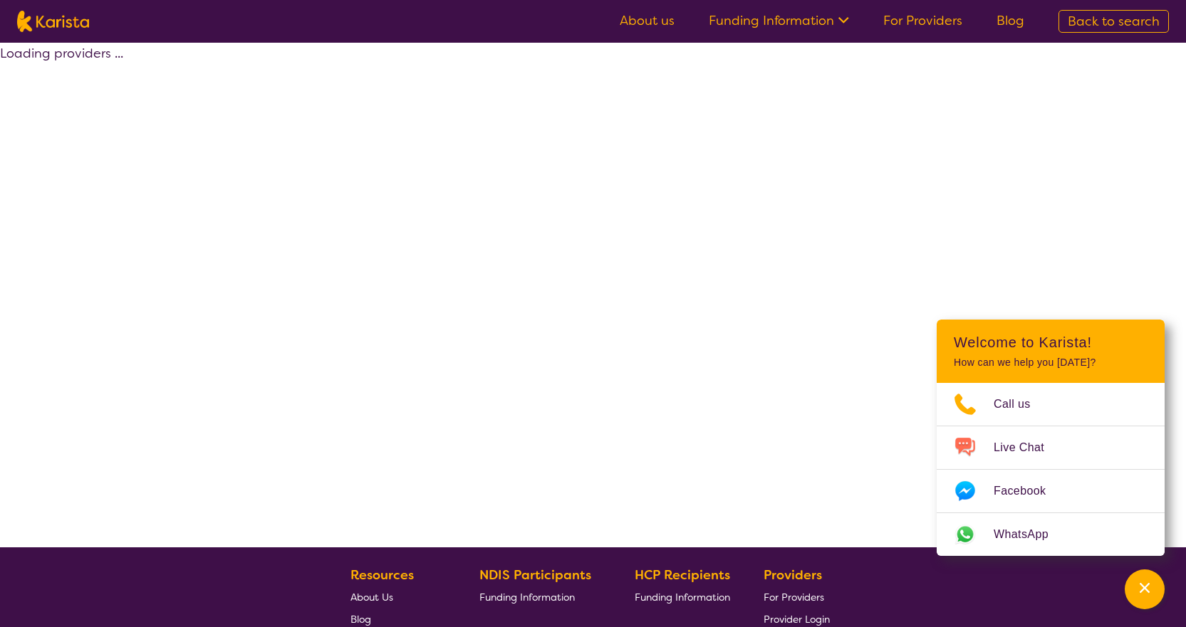
select select "by_score"
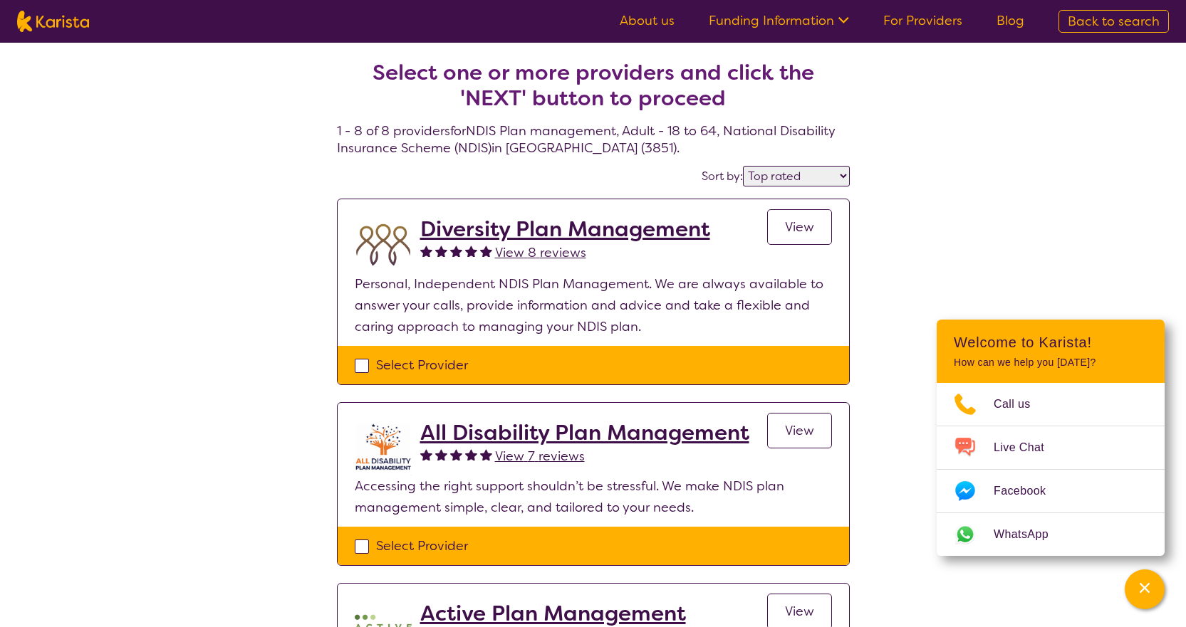
click at [795, 226] on span "View" at bounding box center [799, 227] width 29 height 17
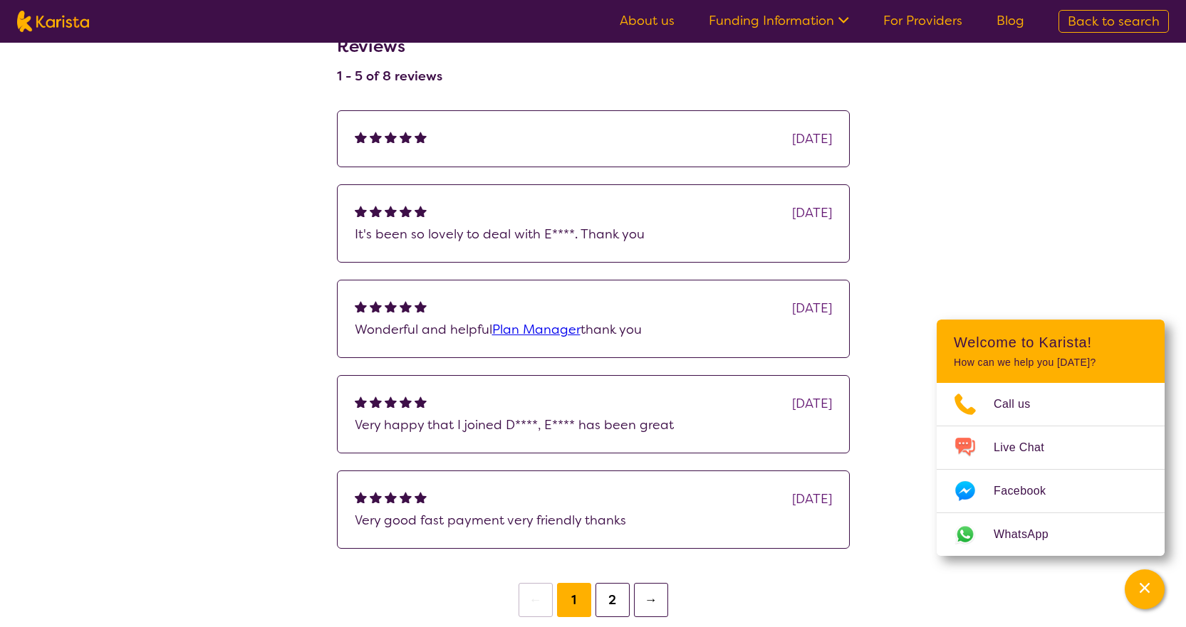
scroll to position [997, 0]
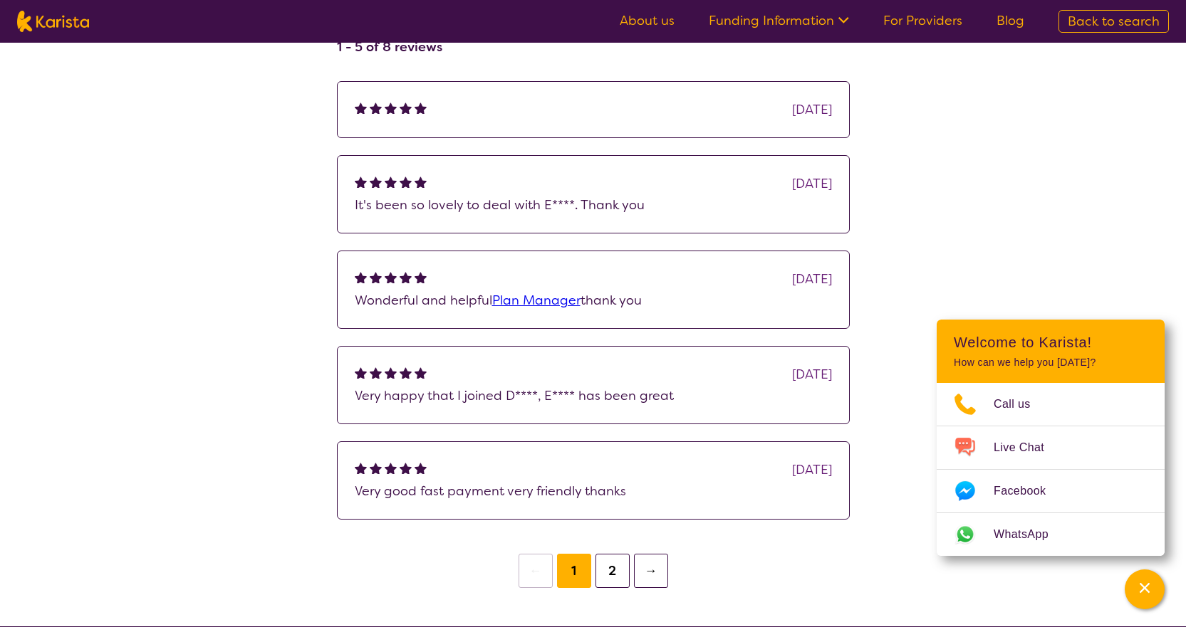
click at [614, 588] on button "2" at bounding box center [612, 571] width 34 height 34
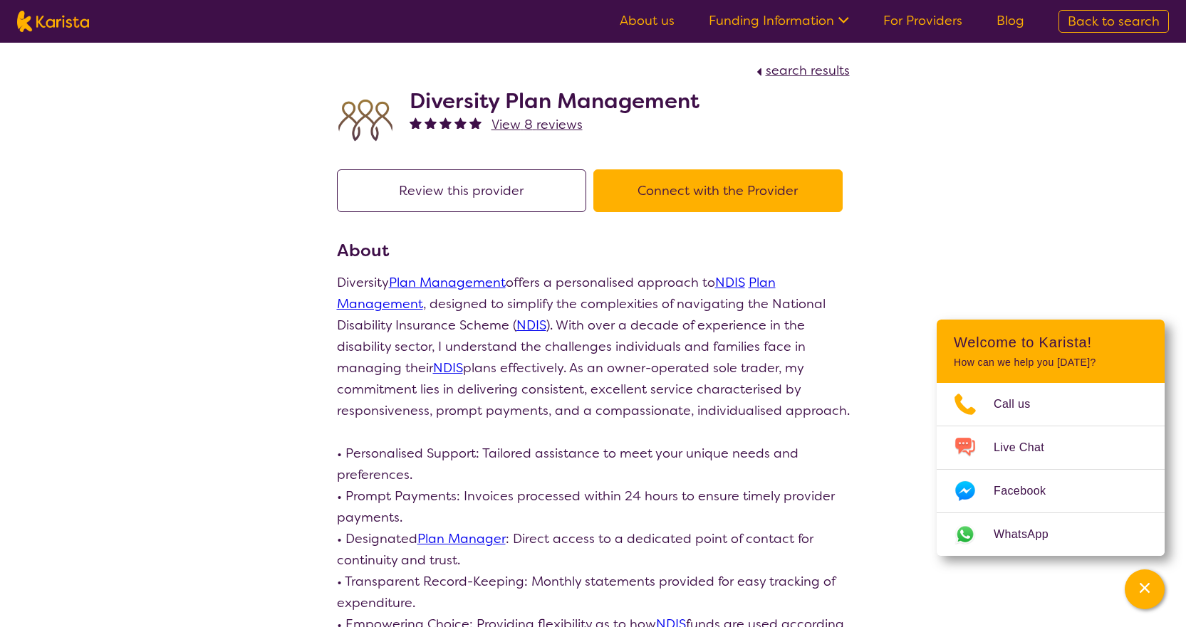
select select "by_score"
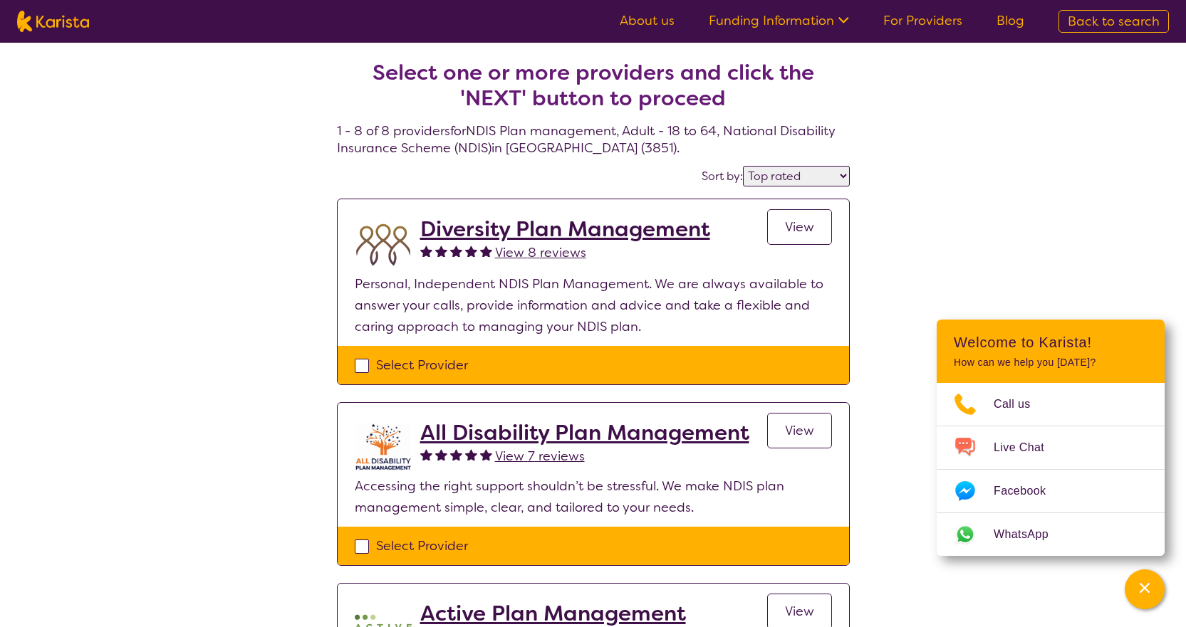
click at [802, 430] on span "View" at bounding box center [799, 430] width 29 height 17
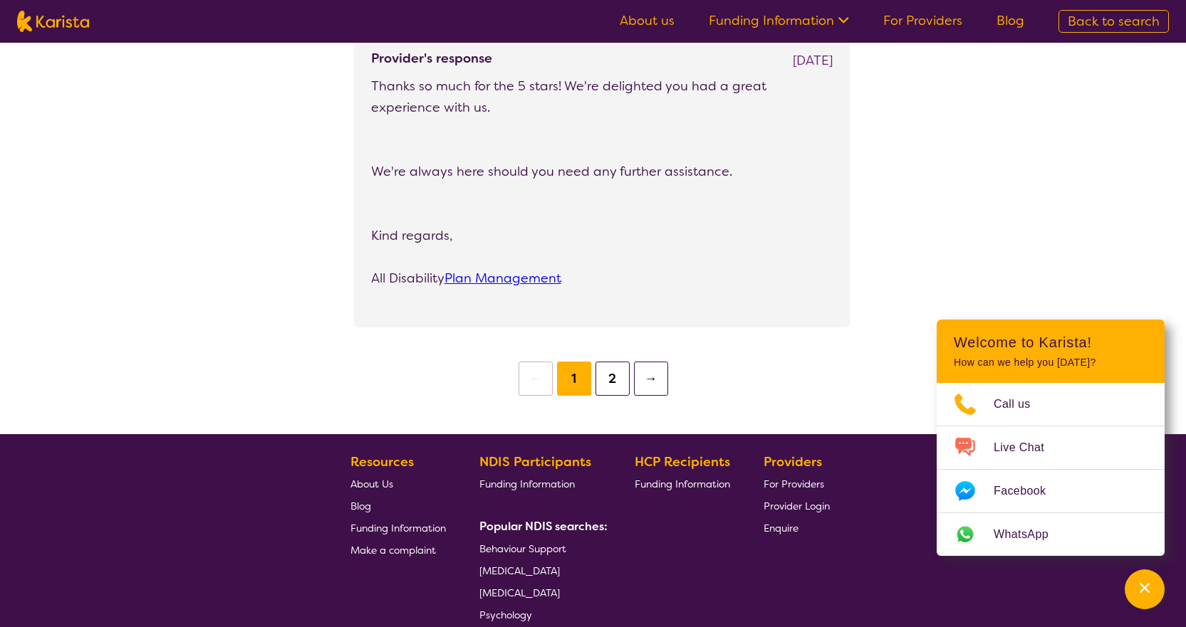
scroll to position [2563, 0]
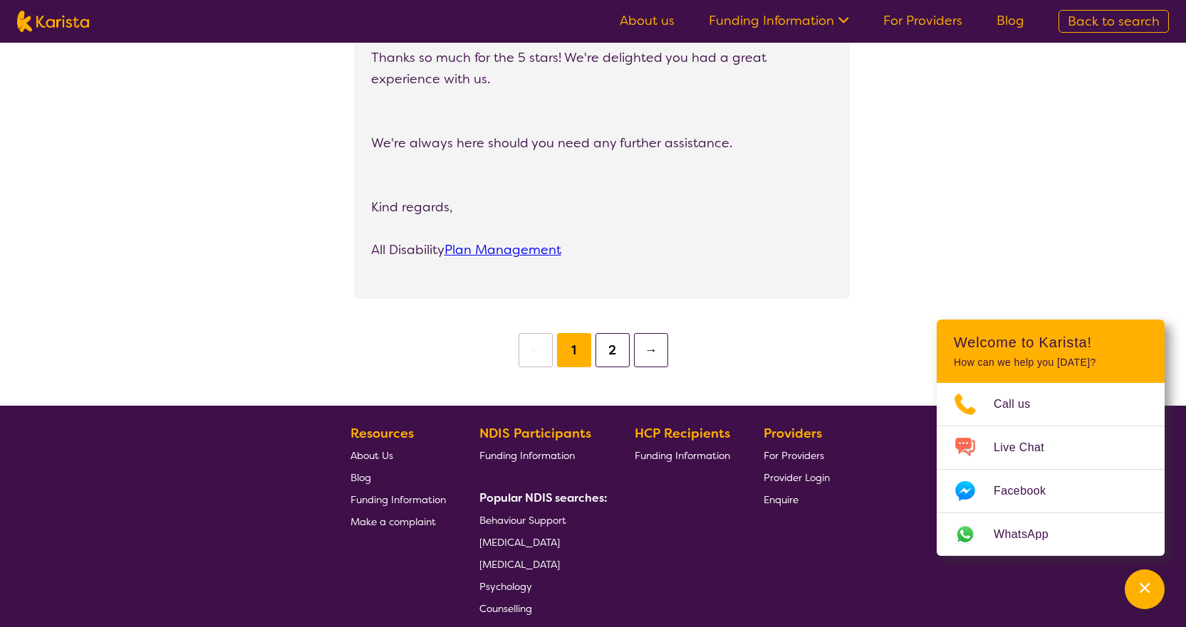
click at [608, 346] on button "2" at bounding box center [612, 350] width 34 height 34
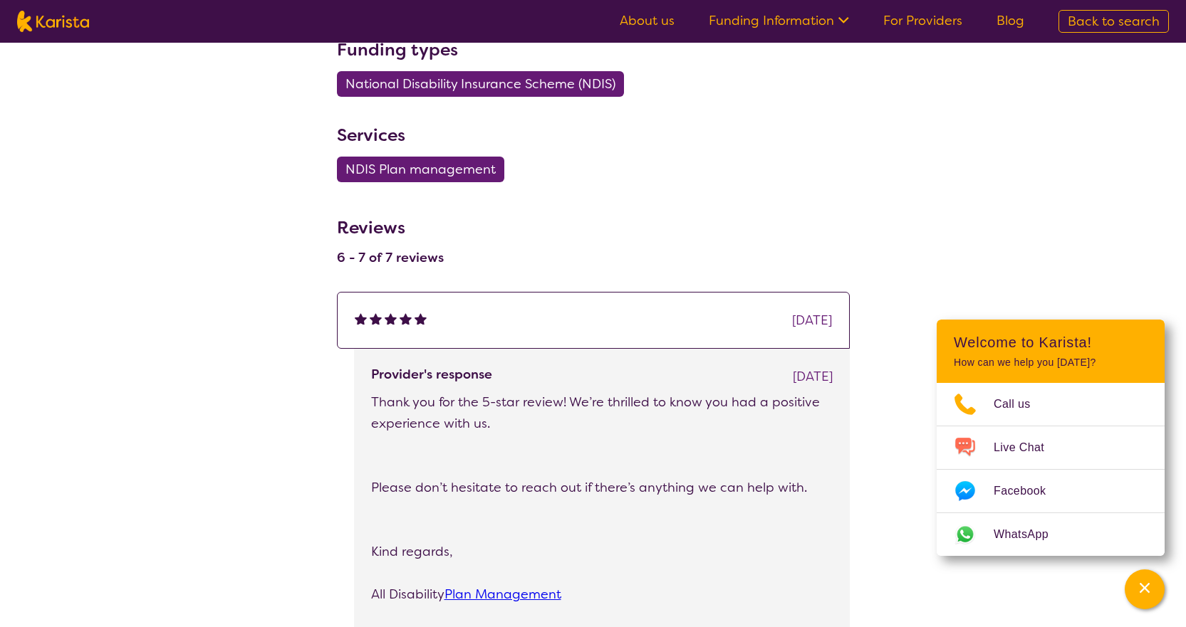
scroll to position [498, 0]
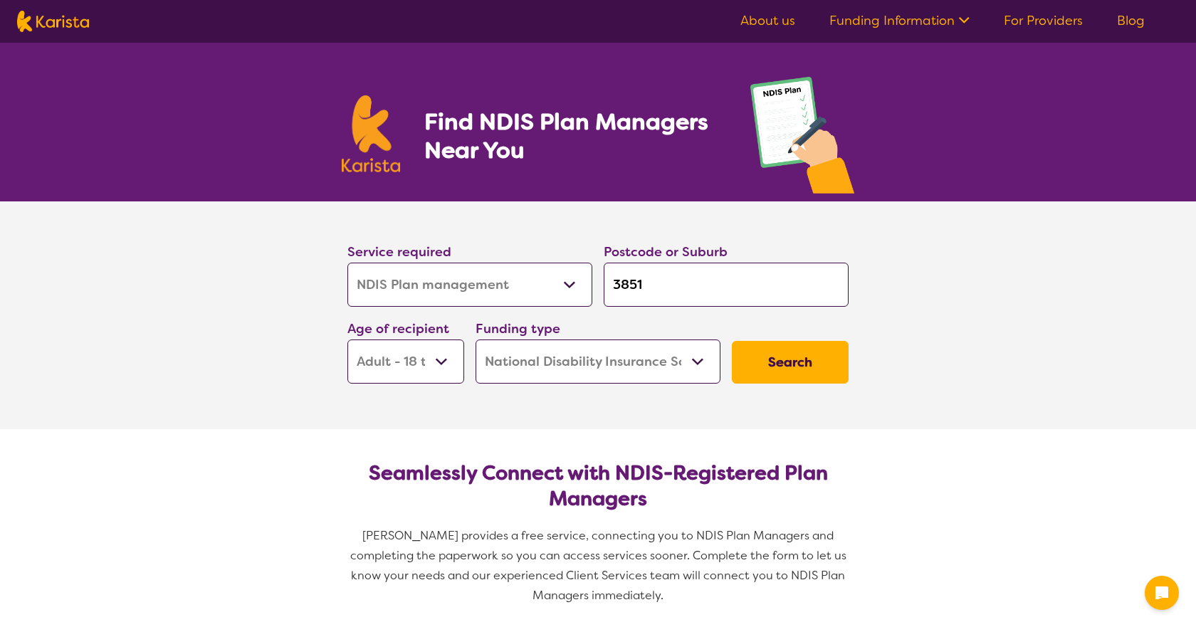
select select "NDIS Plan management"
select select "AD"
select select "NDIS"
select select "NDIS Plan management"
select select "AD"
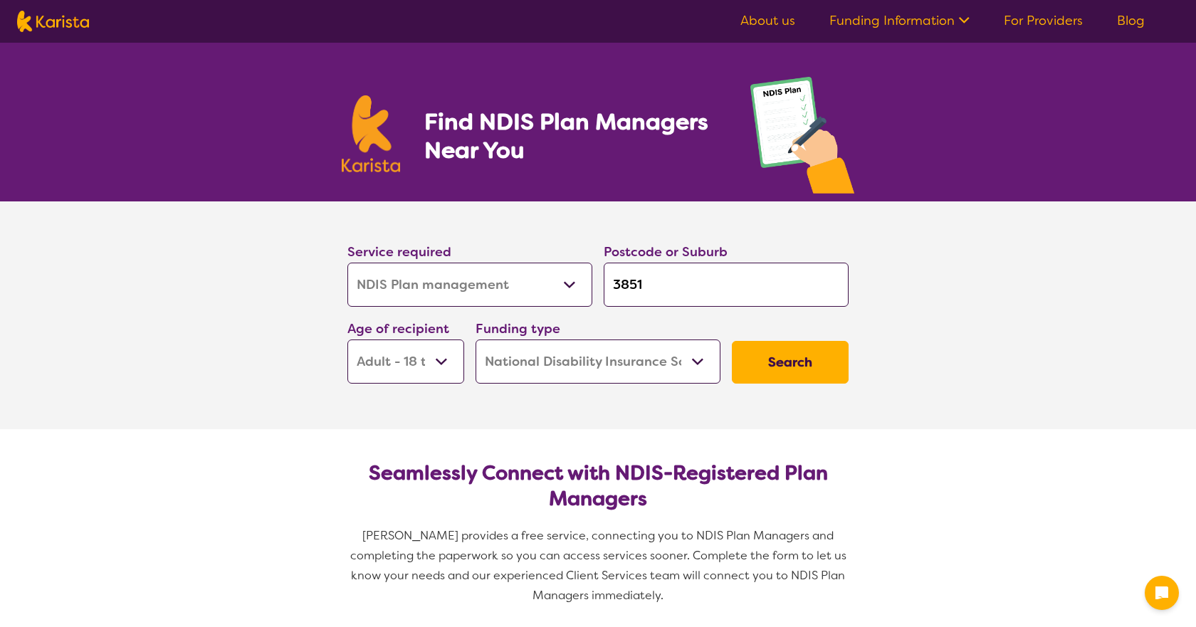
select select "NDIS"
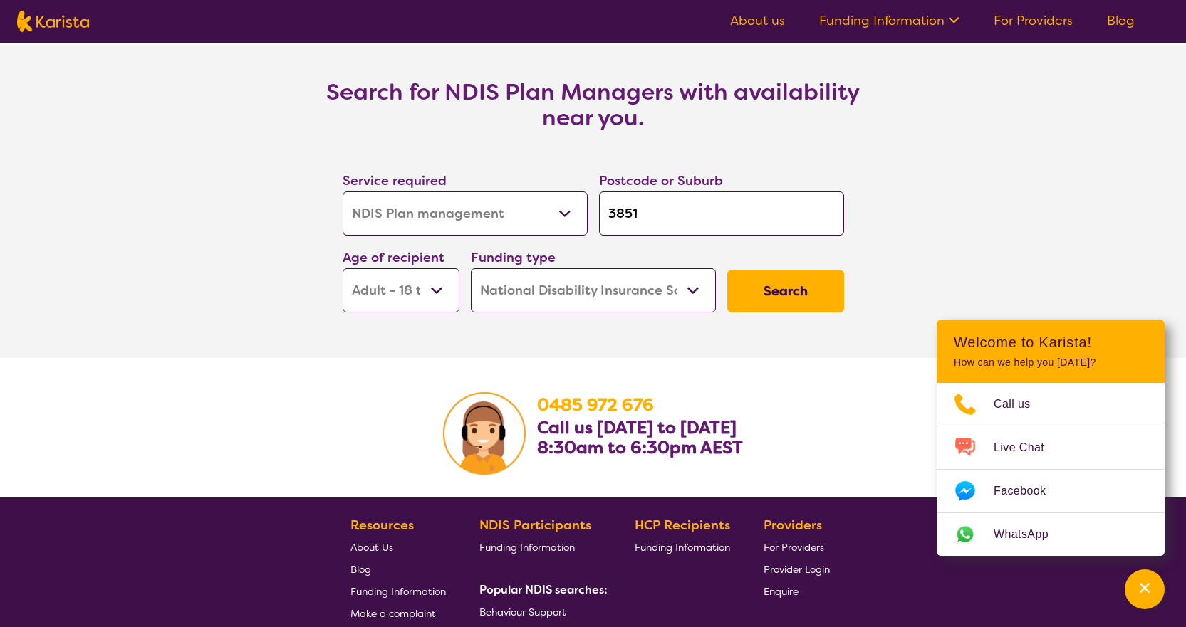
scroll to position [2234, 0]
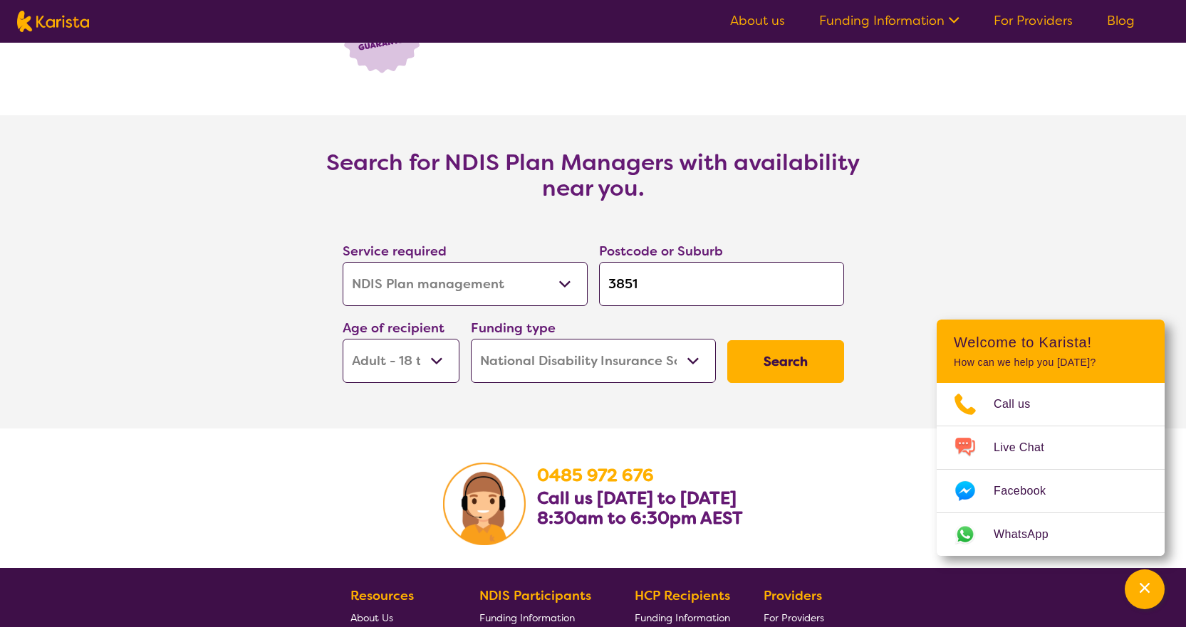
click at [791, 362] on button "Search" at bounding box center [785, 361] width 117 height 43
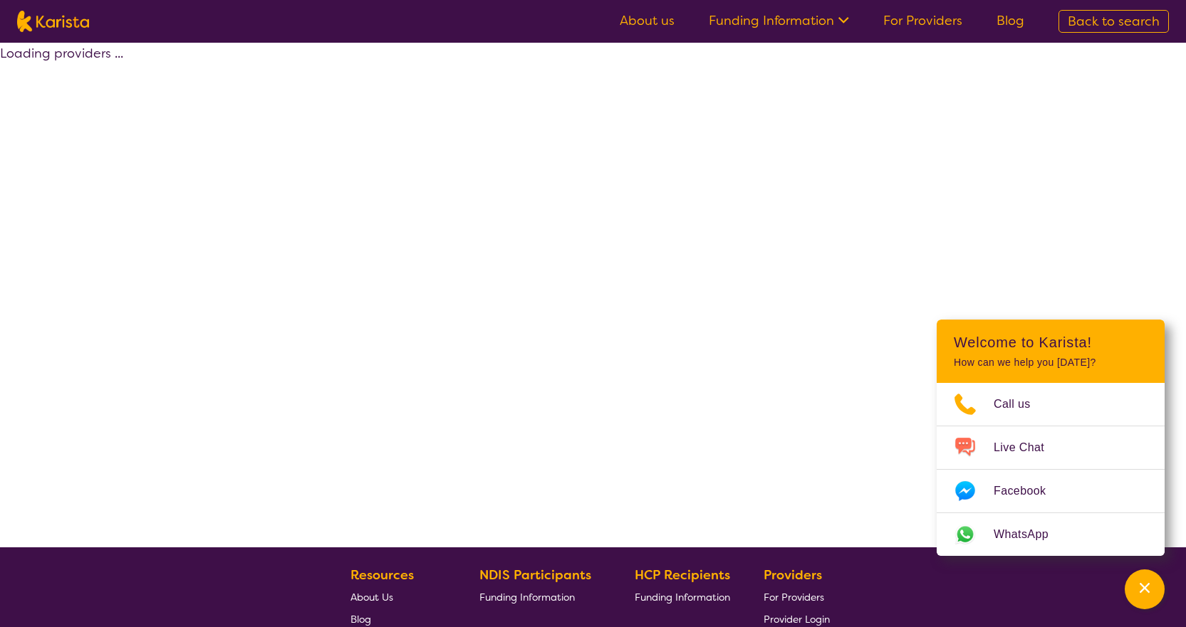
select select "by_score"
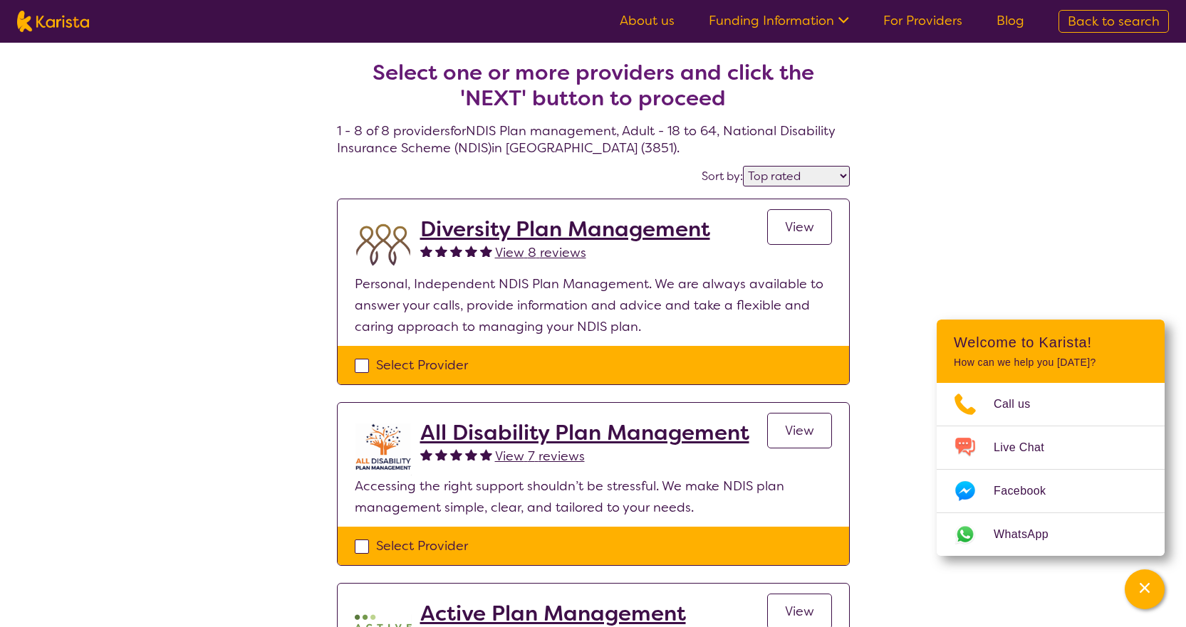
select select "NDIS Plan management"
select select "AD"
select select "NDIS"
select select "NDIS Plan management"
select select "AD"
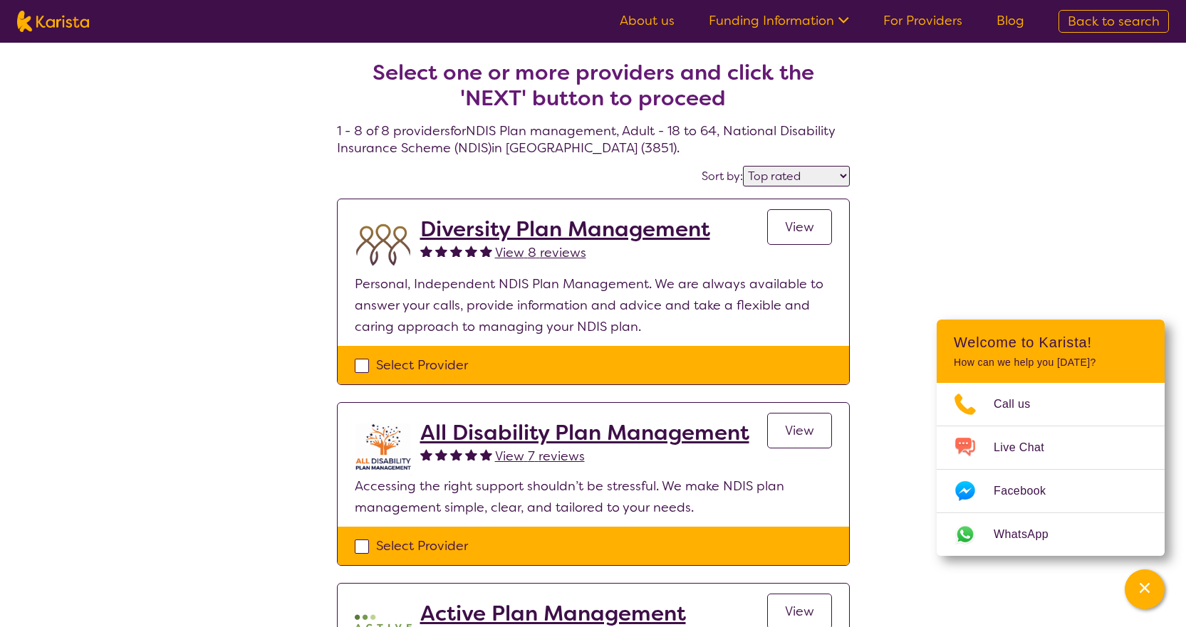
select select "NDIS"
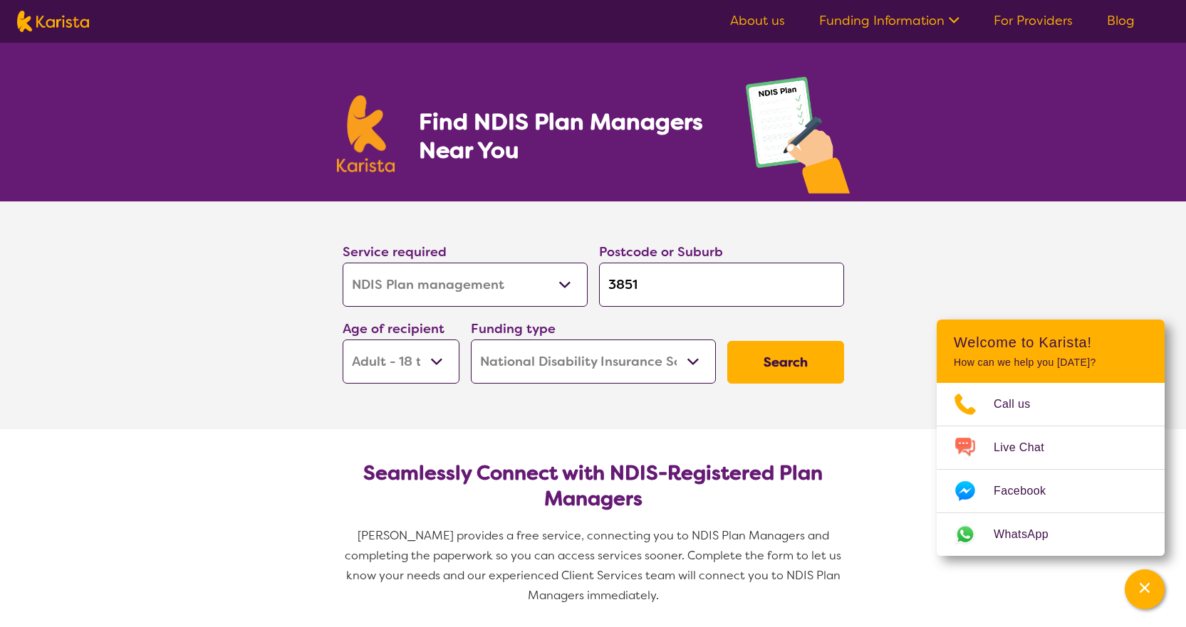
click at [564, 287] on select "Allied Health Assistant Assessment (ADHD or Autism) Behaviour support Counselli…" at bounding box center [464, 285] width 245 height 44
select select "NDIS Support Coordination"
click at [342, 263] on select "Allied Health Assistant Assessment (ADHD or Autism) Behaviour support Counselli…" at bounding box center [464, 285] width 245 height 44
select select "NDIS Support Coordination"
click at [778, 361] on button "Search" at bounding box center [785, 362] width 117 height 43
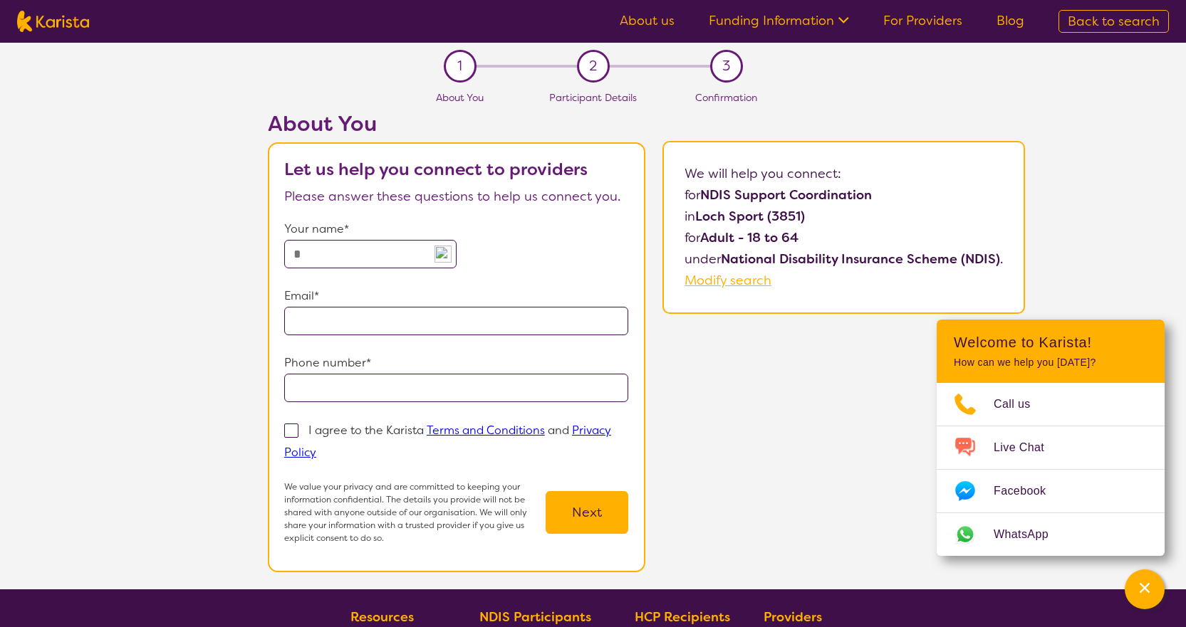
click at [846, 20] on icon at bounding box center [841, 18] width 15 height 15
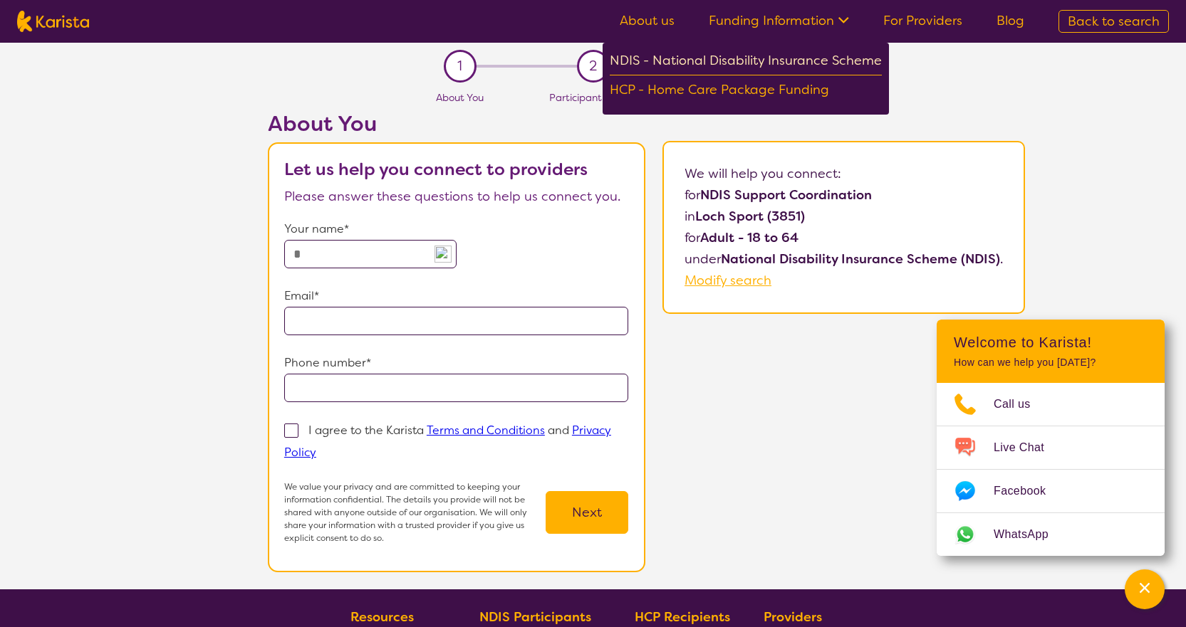
click at [828, 63] on div "NDIS - National Disability Insurance Scheme" at bounding box center [745, 63] width 272 height 26
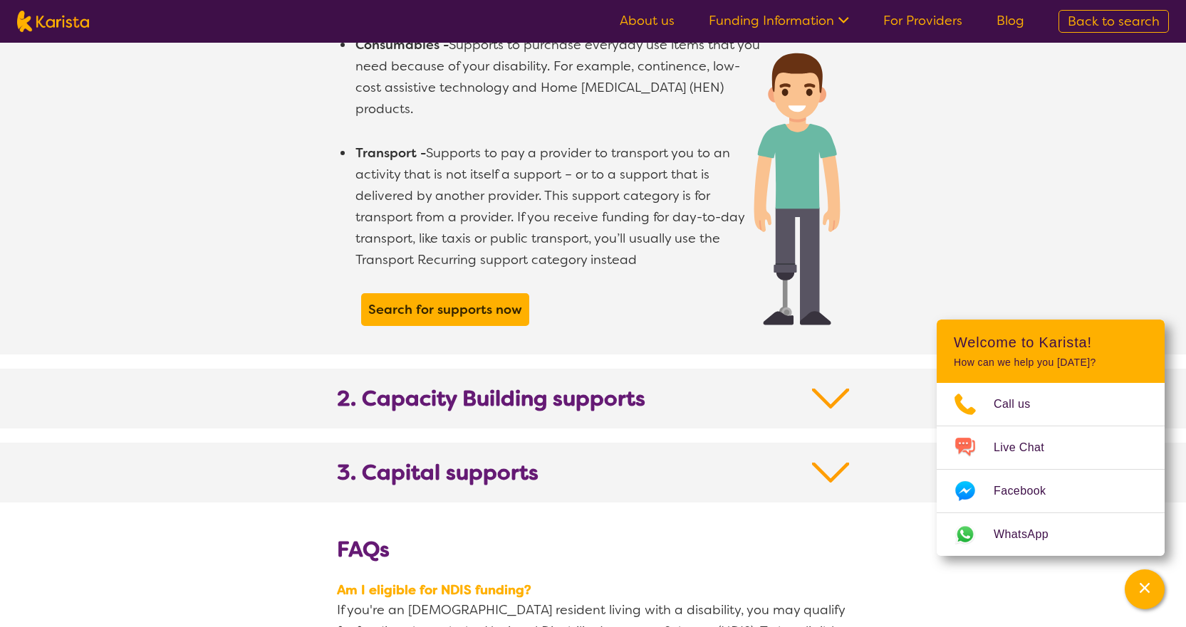
scroll to position [1282, 0]
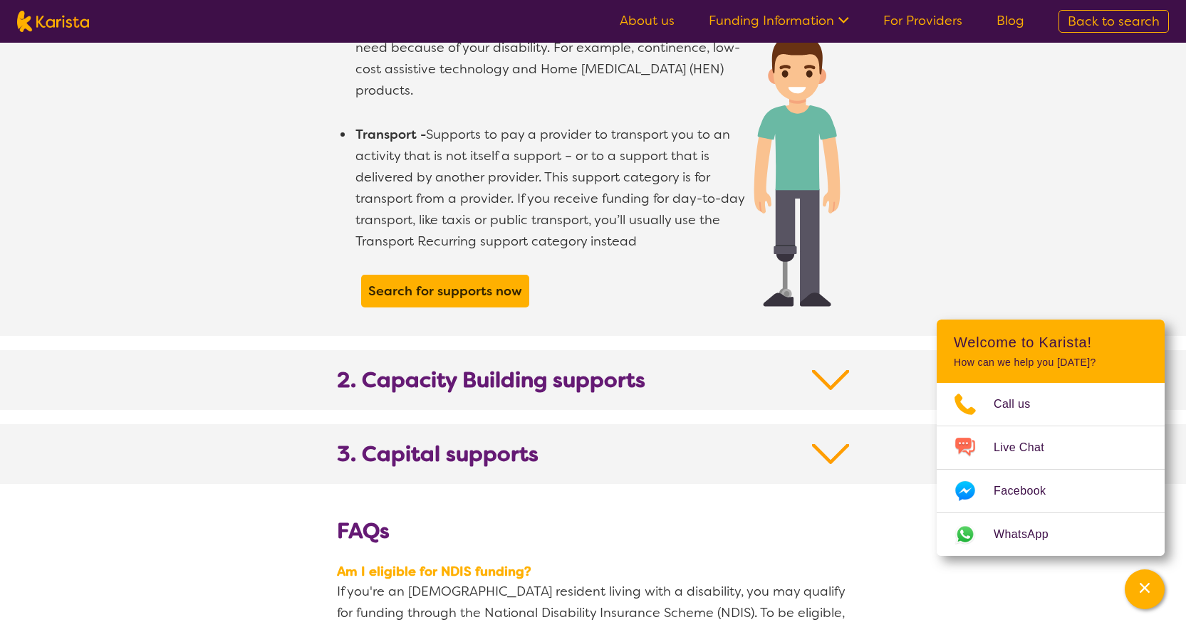
click at [829, 367] on img at bounding box center [831, 380] width 38 height 26
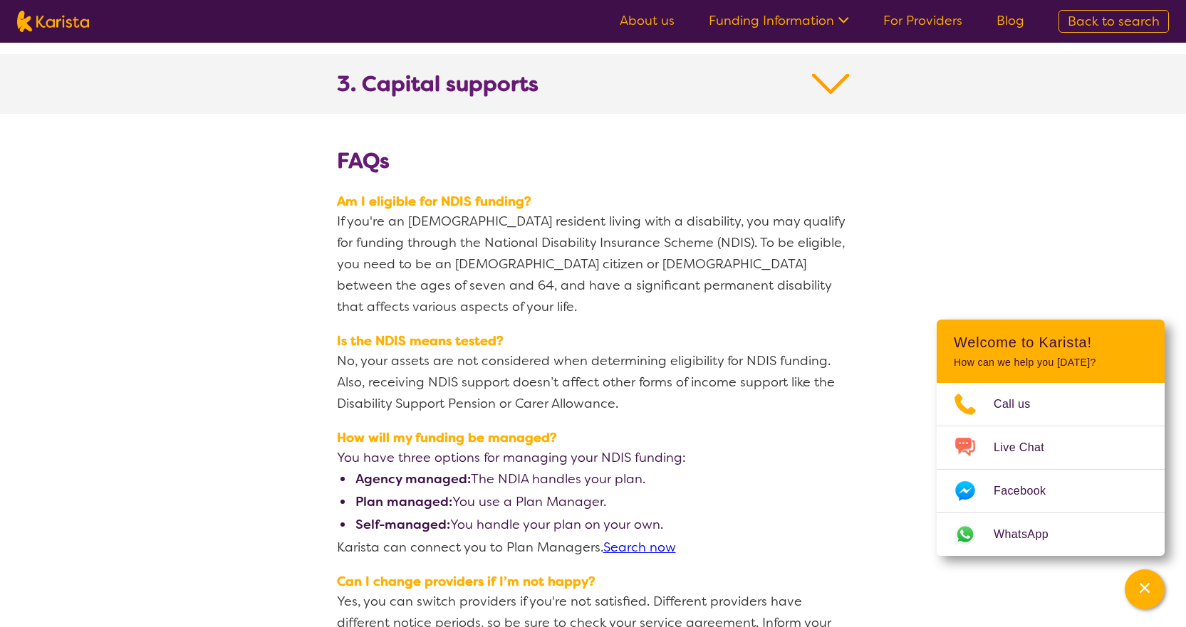
scroll to position [2634, 0]
click at [827, 70] on img at bounding box center [831, 83] width 38 height 26
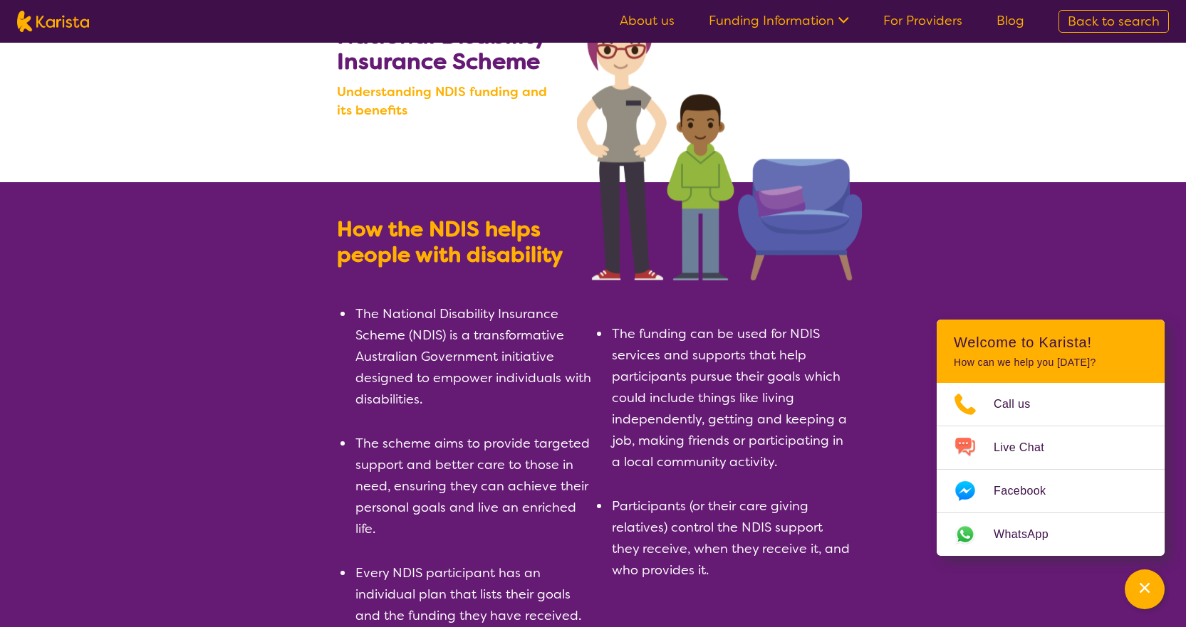
scroll to position [0, 0]
